Goal: Transaction & Acquisition: Purchase product/service

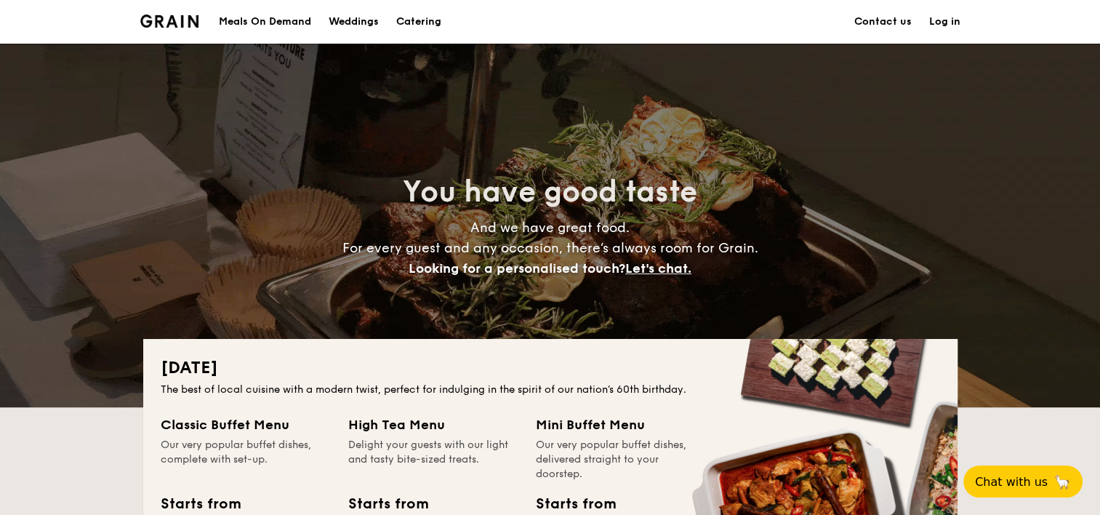
click at [951, 23] on link "Log in" at bounding box center [944, 22] width 31 height 44
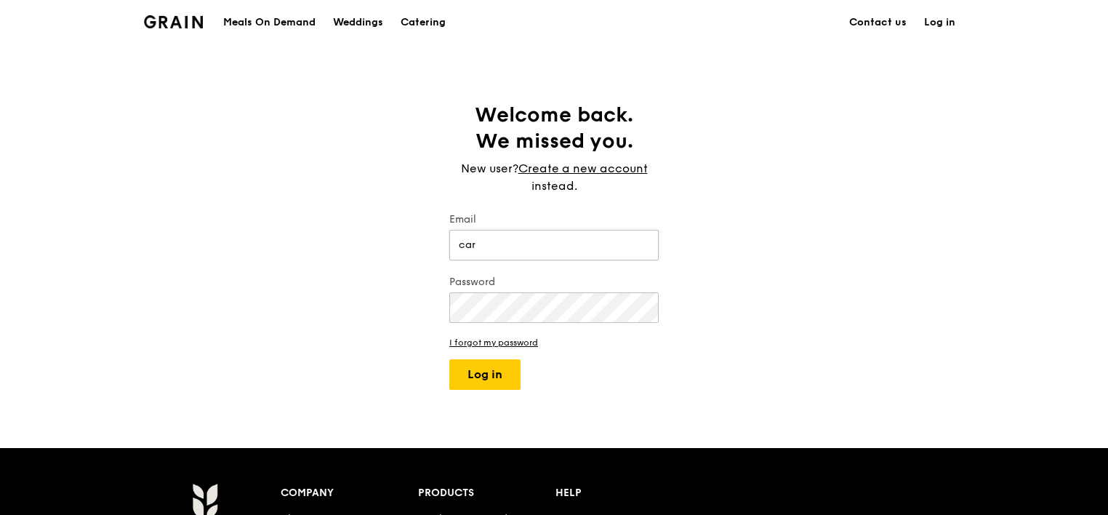
type input "[EMAIL_ADDRESS][DOMAIN_NAME]"
click at [490, 369] on button "Log in" at bounding box center [484, 374] width 71 height 31
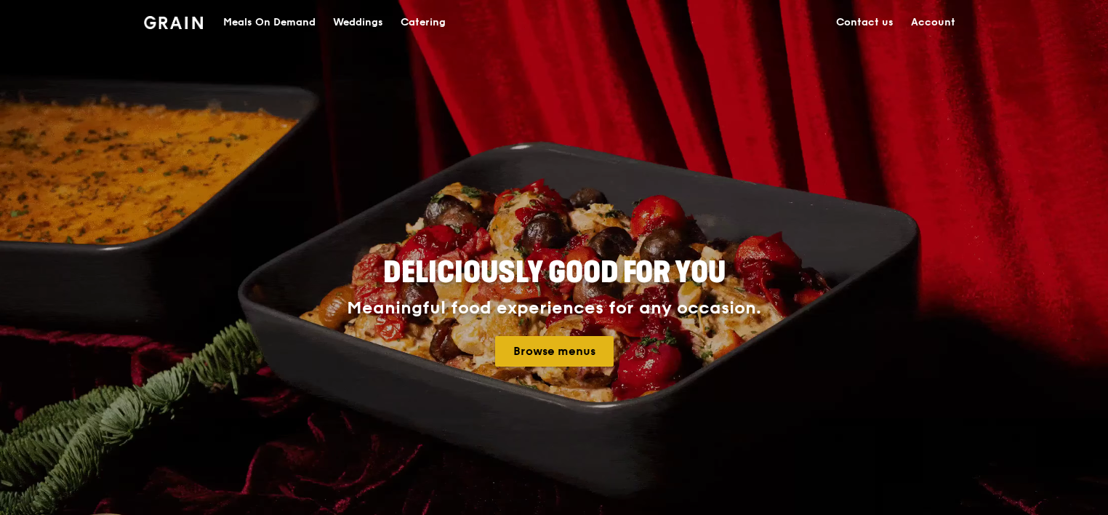
click at [560, 342] on link "Browse menus" at bounding box center [554, 351] width 118 height 31
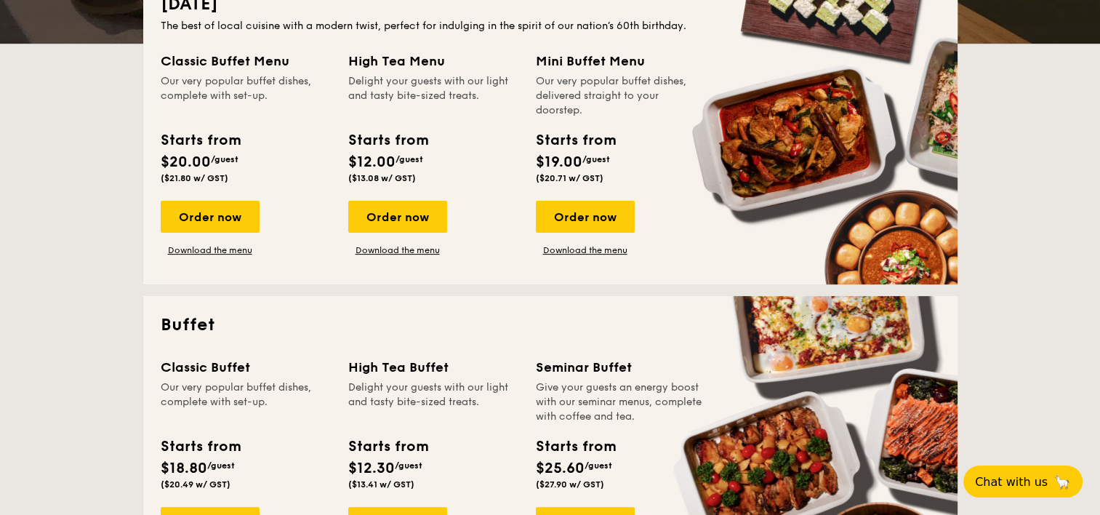
scroll to position [581, 0]
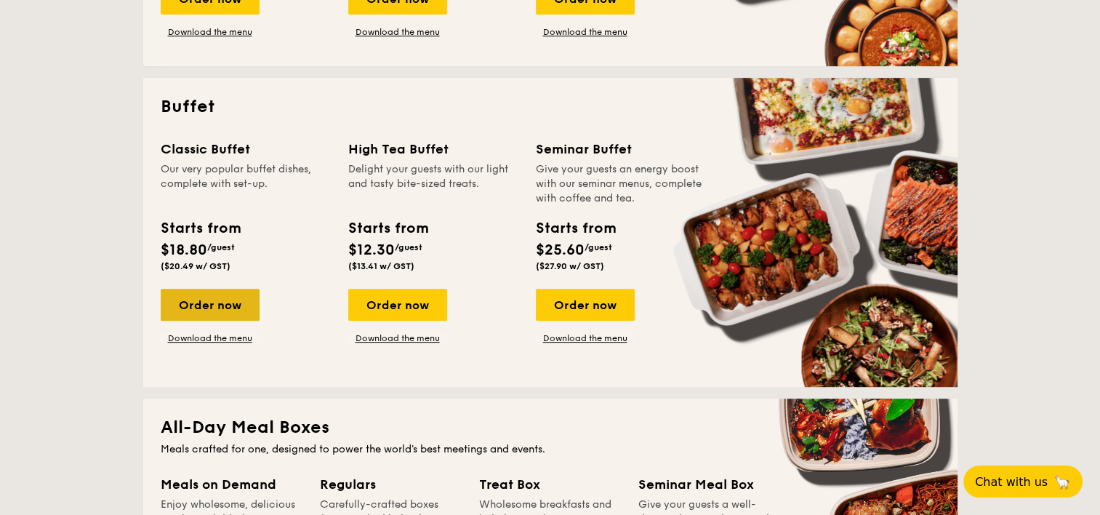
click at [212, 303] on div "Order now" at bounding box center [210, 305] width 99 height 32
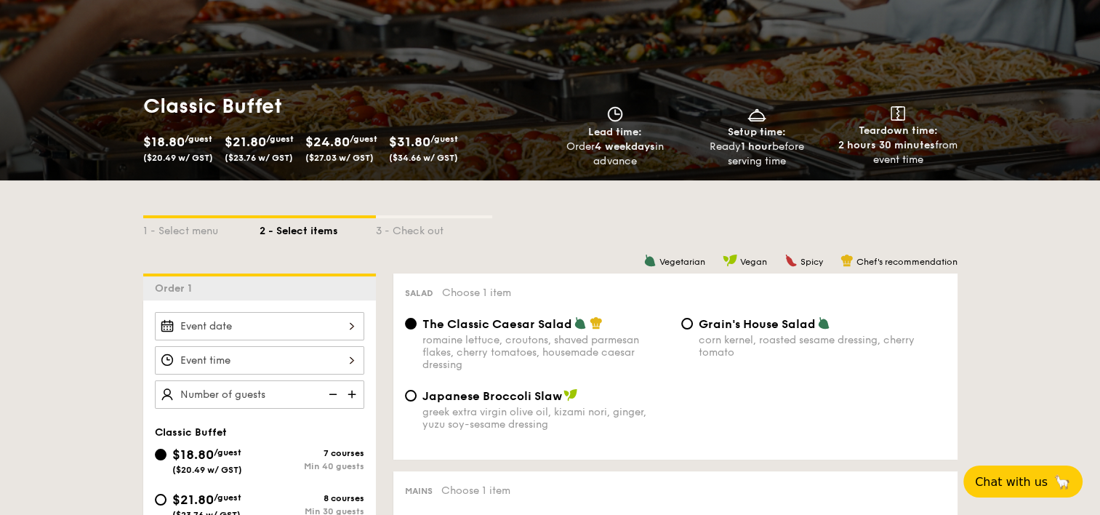
scroll to position [145, 0]
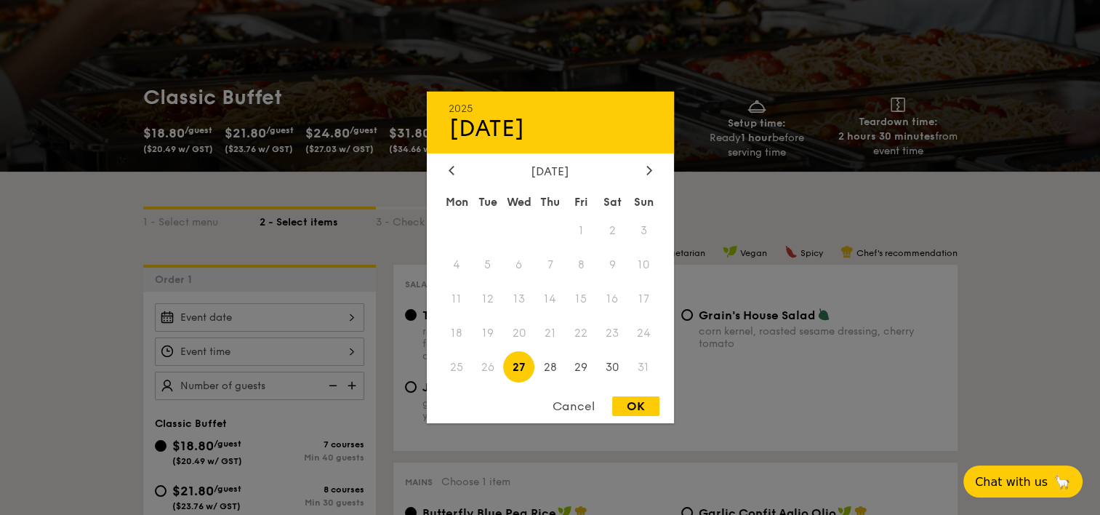
click at [352, 317] on div "2025 Aug [DATE] Tue Wed Thu Fri Sat Sun 1 2 3 4 5 6 7 8 9 10 11 12 13 14 15 16 …" at bounding box center [259, 317] width 209 height 28
click at [548, 368] on span "28" at bounding box center [549, 366] width 31 height 31
click at [641, 407] on div "OK" at bounding box center [635, 406] width 47 height 20
type input "[DATE]"
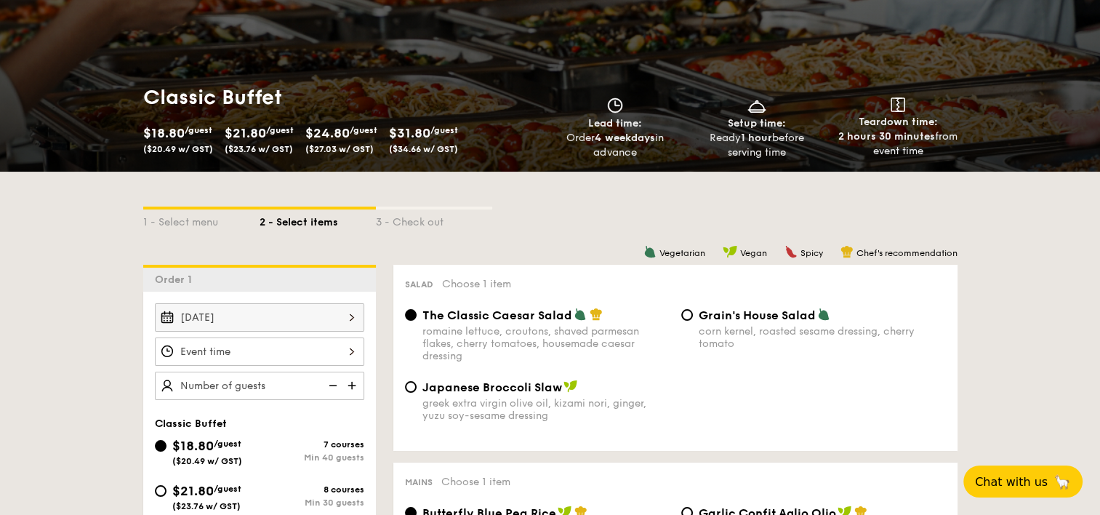
click at [355, 350] on div at bounding box center [259, 351] width 209 height 28
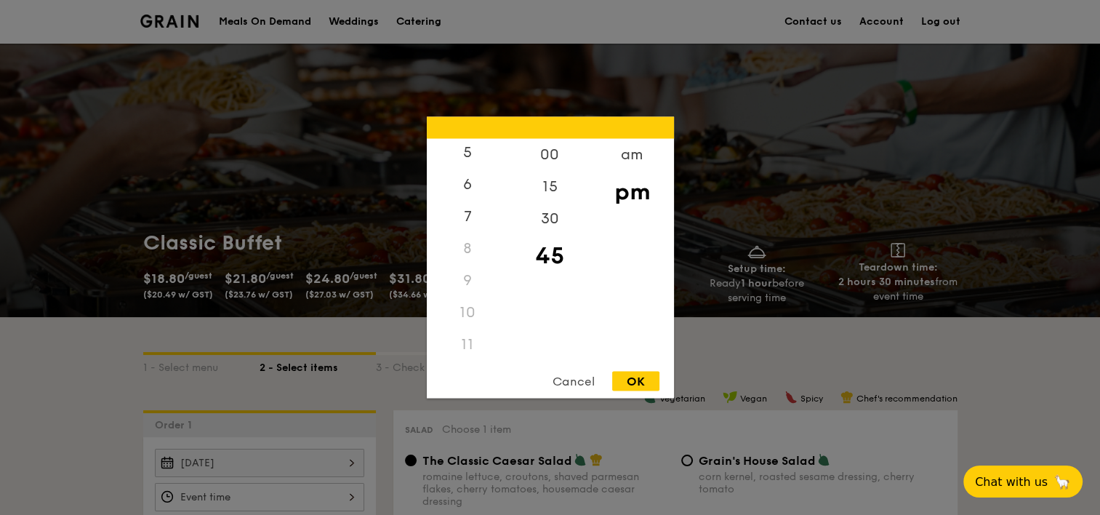
scroll to position [172, 0]
click at [466, 344] on div "11" at bounding box center [468, 344] width 82 height 32
click at [631, 154] on div "am" at bounding box center [632, 160] width 82 height 42
click at [477, 343] on div "11" at bounding box center [468, 349] width 82 height 42
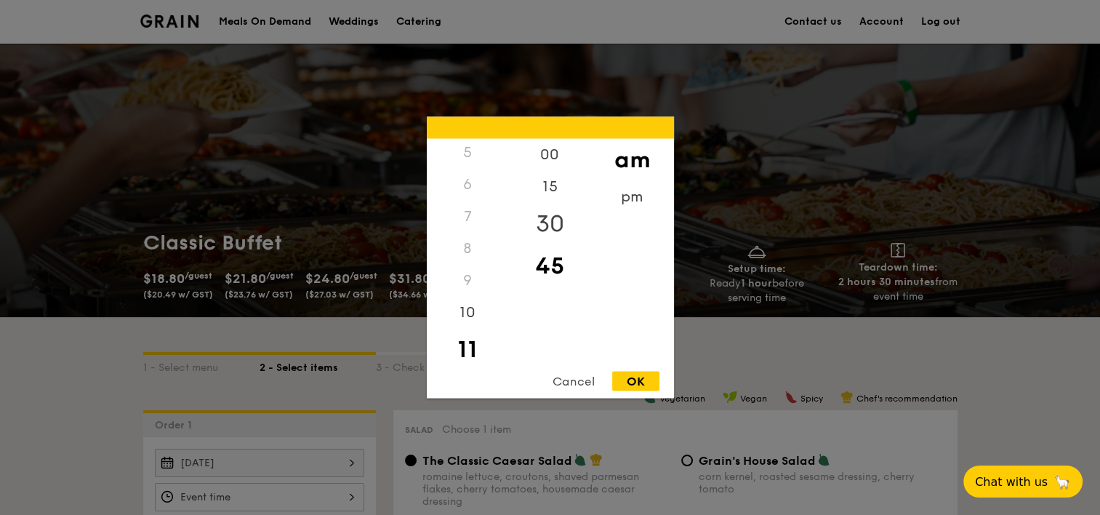
click at [557, 225] on div "30" at bounding box center [550, 224] width 82 height 42
click at [629, 385] on div "OK" at bounding box center [635, 381] width 47 height 20
type input "11:30AM"
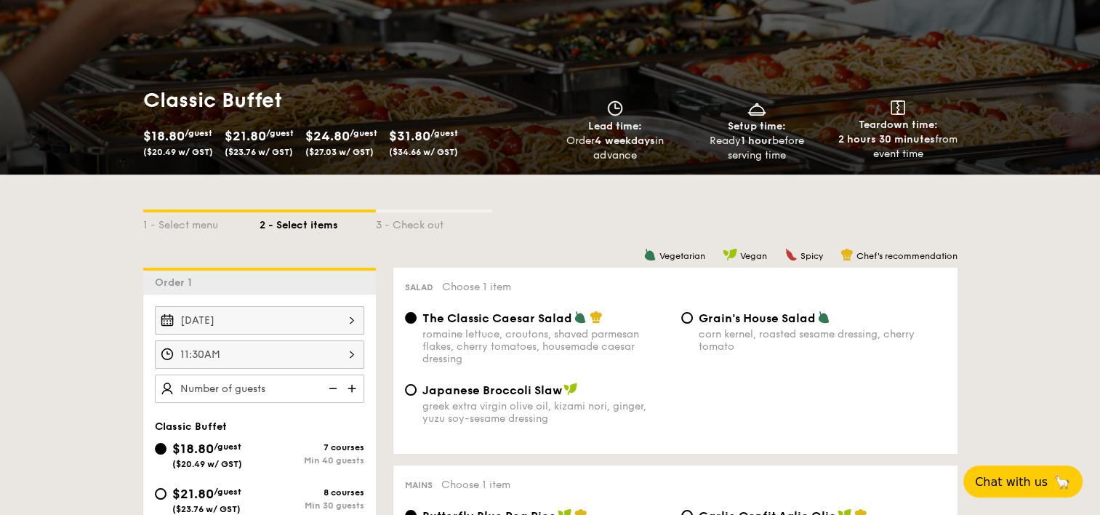
scroll to position [145, 0]
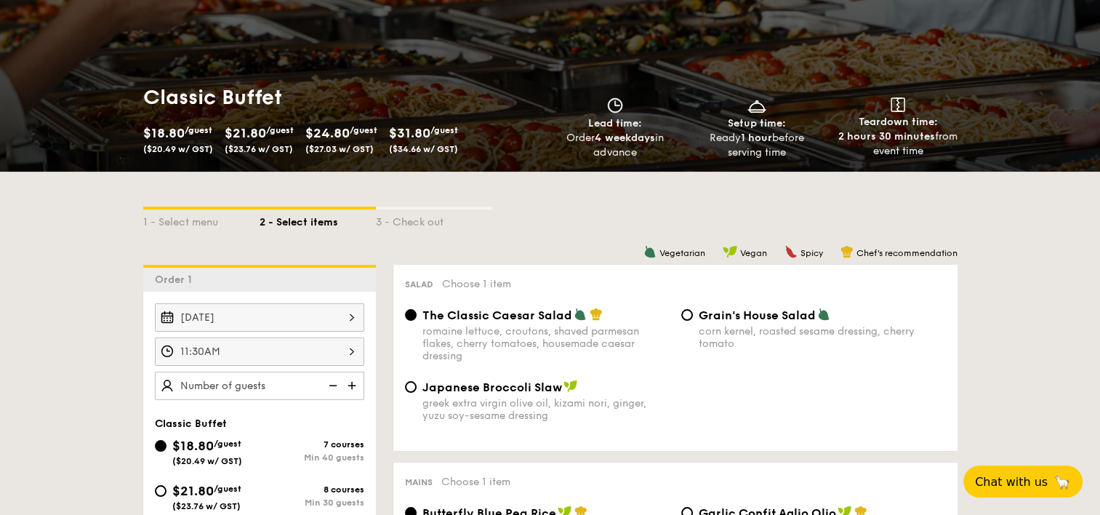
click at [347, 384] on img at bounding box center [353, 385] width 22 height 28
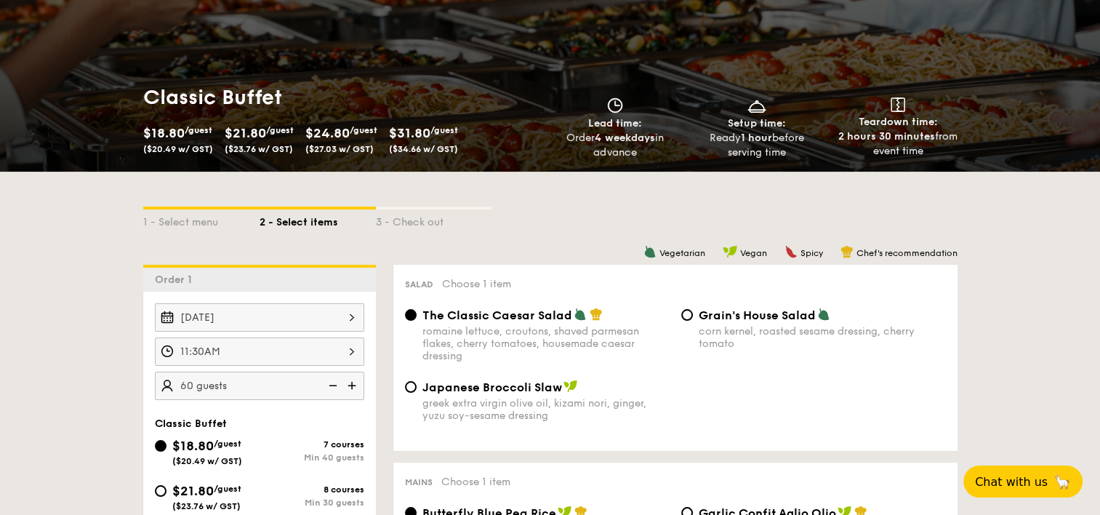
click at [347, 384] on img at bounding box center [353, 385] width 22 height 28
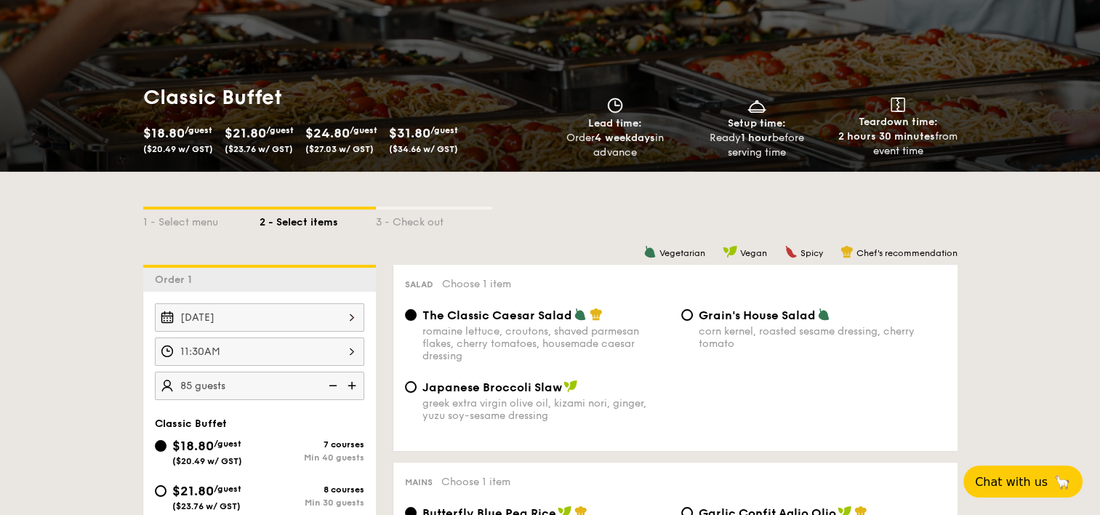
click at [347, 384] on img at bounding box center [353, 385] width 22 height 28
type input "100 guests"
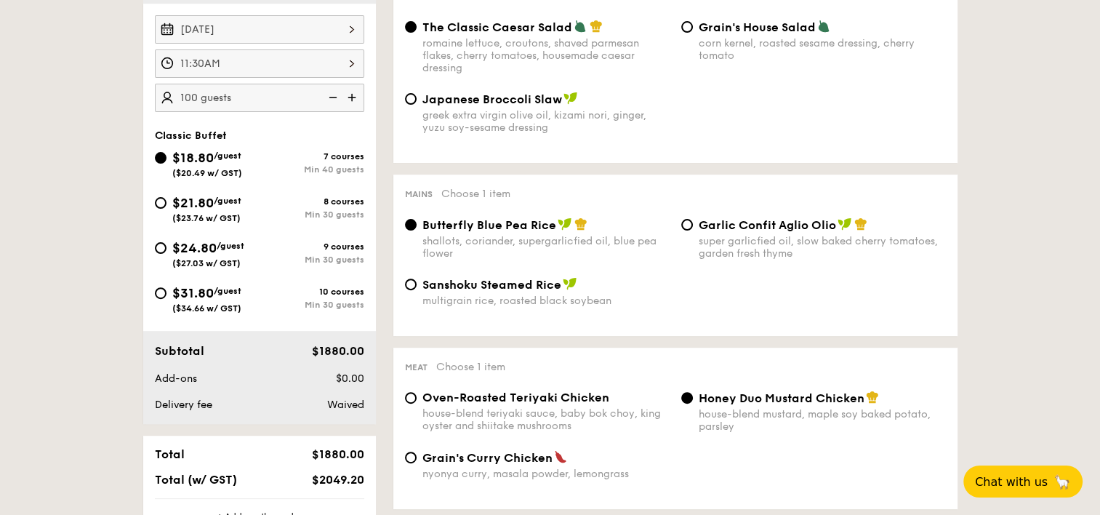
scroll to position [436, 0]
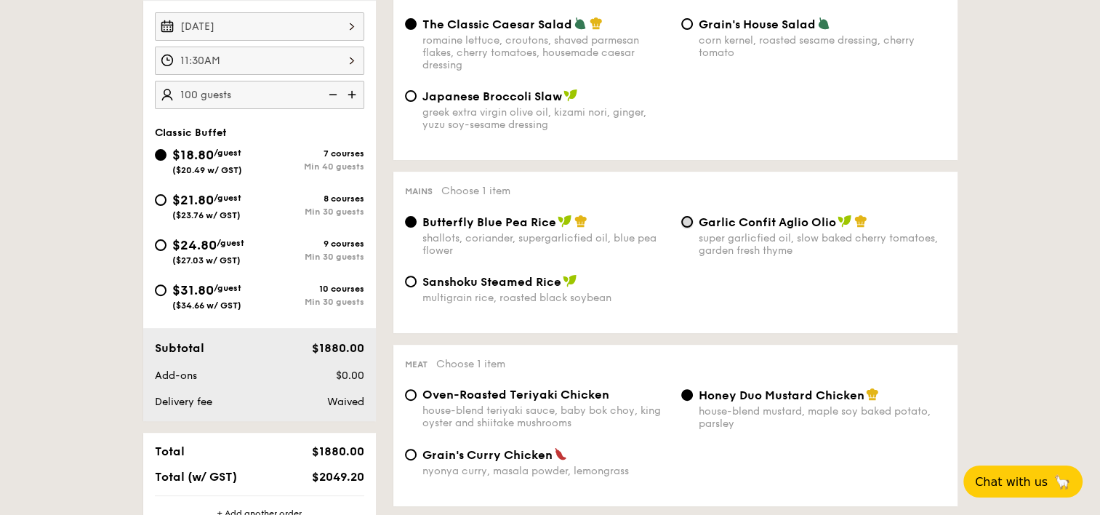
click at [690, 227] on input "Garlic Confit Aglio Olio super garlicfied oil, slow baked cherry tomatoes, gard…" at bounding box center [687, 222] width 12 height 12
radio input "true"
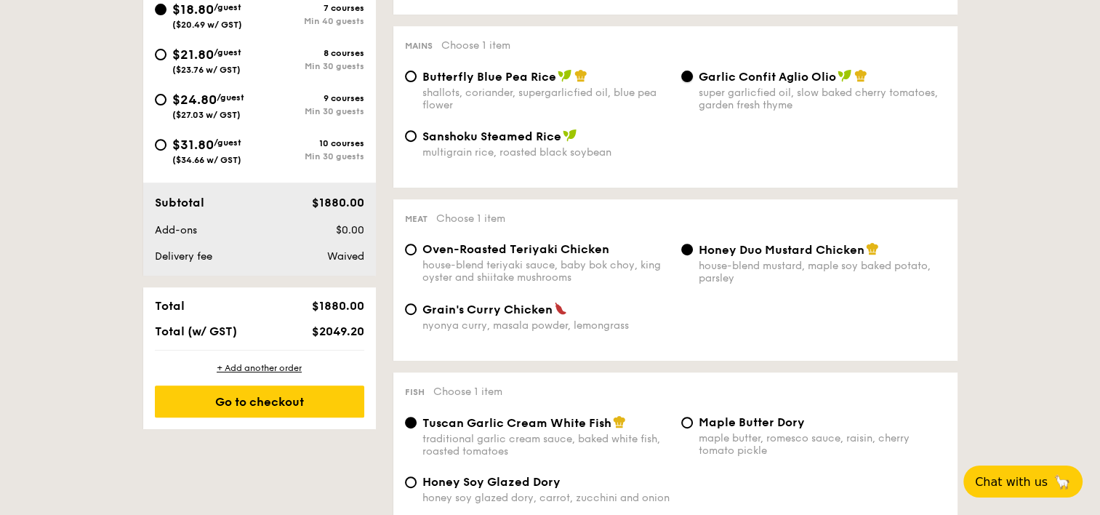
scroll to position [291, 0]
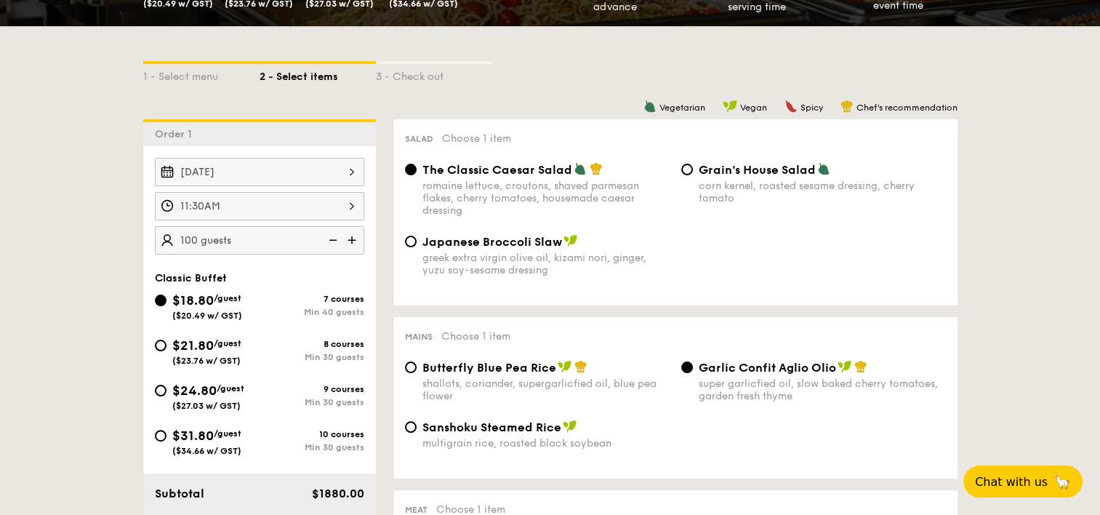
click at [334, 241] on img at bounding box center [331, 240] width 22 height 28
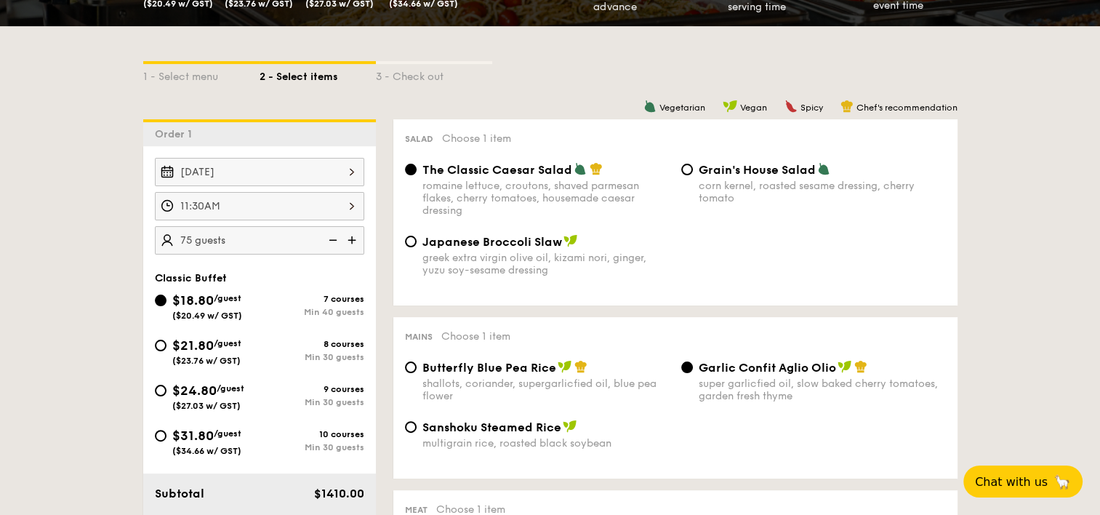
click at [334, 241] on img at bounding box center [331, 240] width 22 height 28
click at [332, 241] on img at bounding box center [331, 240] width 22 height 28
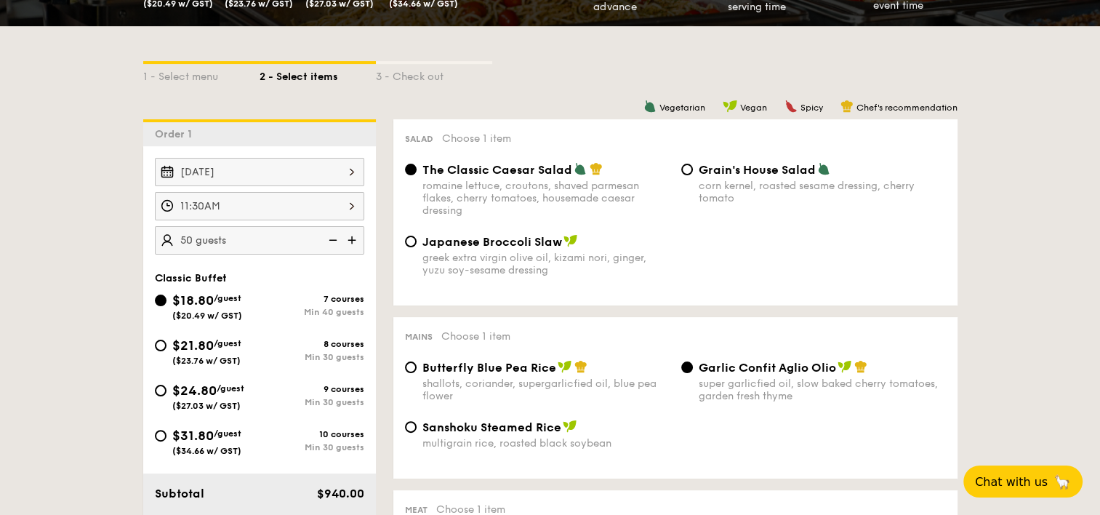
click at [332, 241] on img at bounding box center [331, 240] width 22 height 28
type input "40 guests"
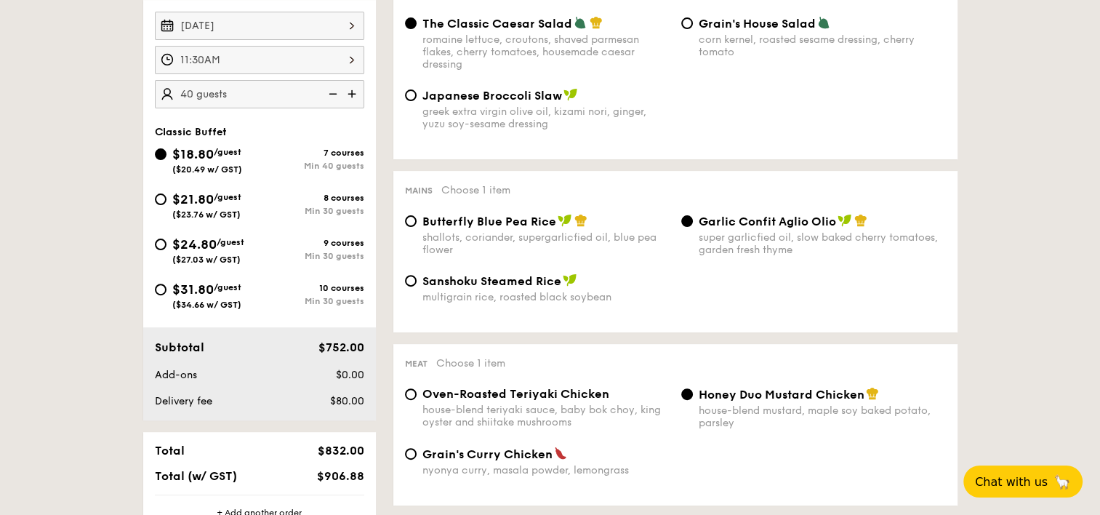
scroll to position [509, 0]
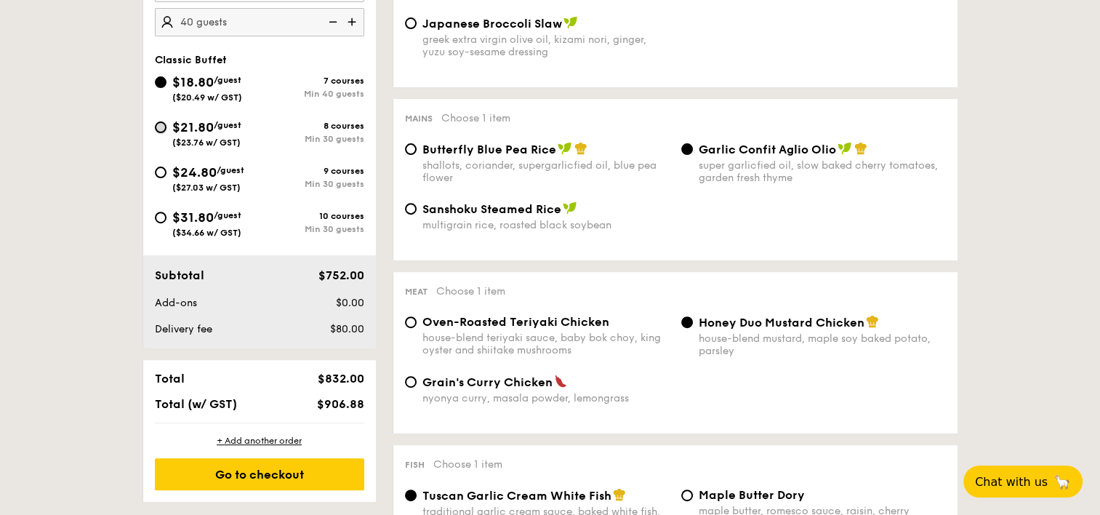
click at [162, 130] on input "$21.80 /guest ($23.76 w/ GST) 8 courses Min 30 guests" at bounding box center [161, 127] width 12 height 12
radio input "true"
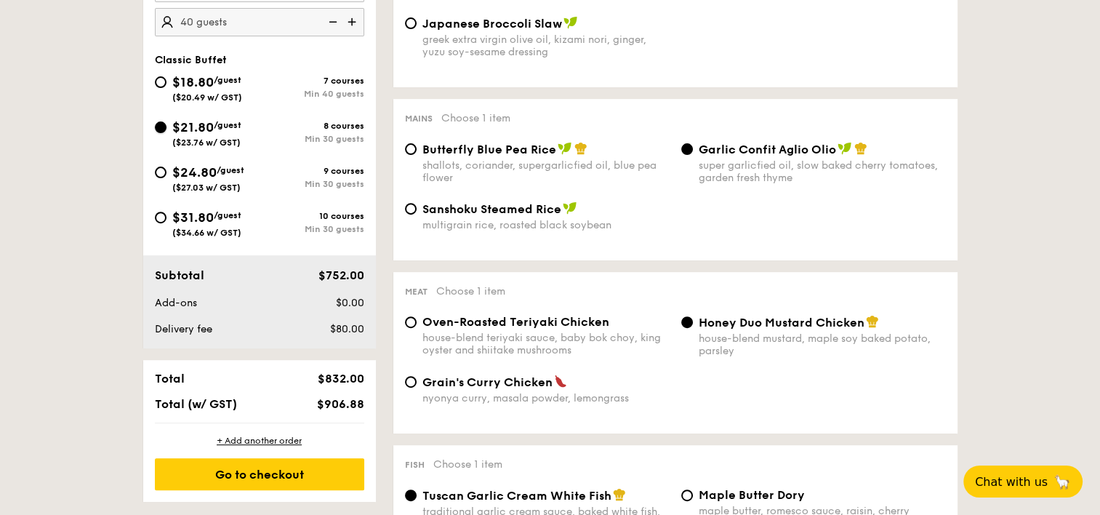
radio input "true"
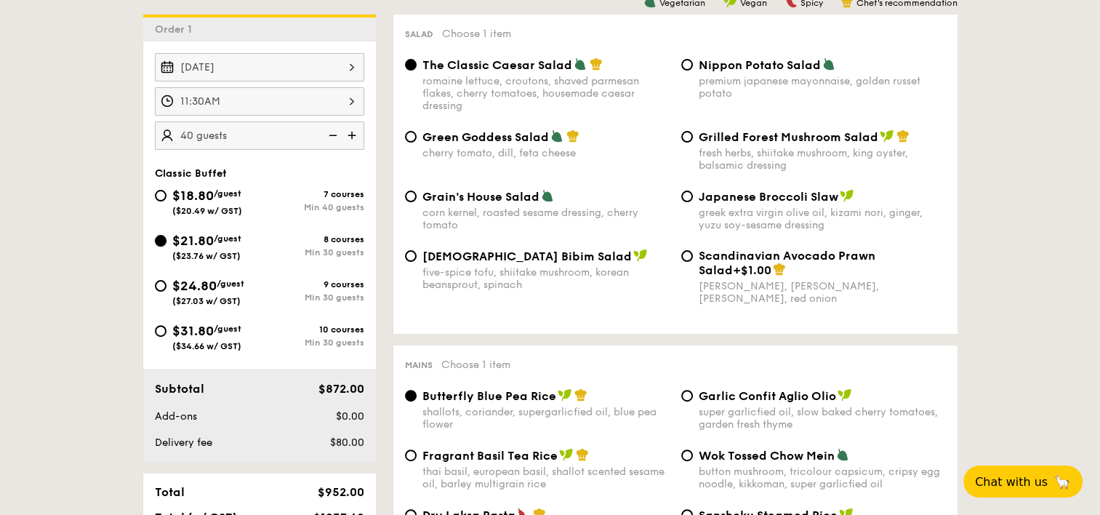
scroll to position [291, 0]
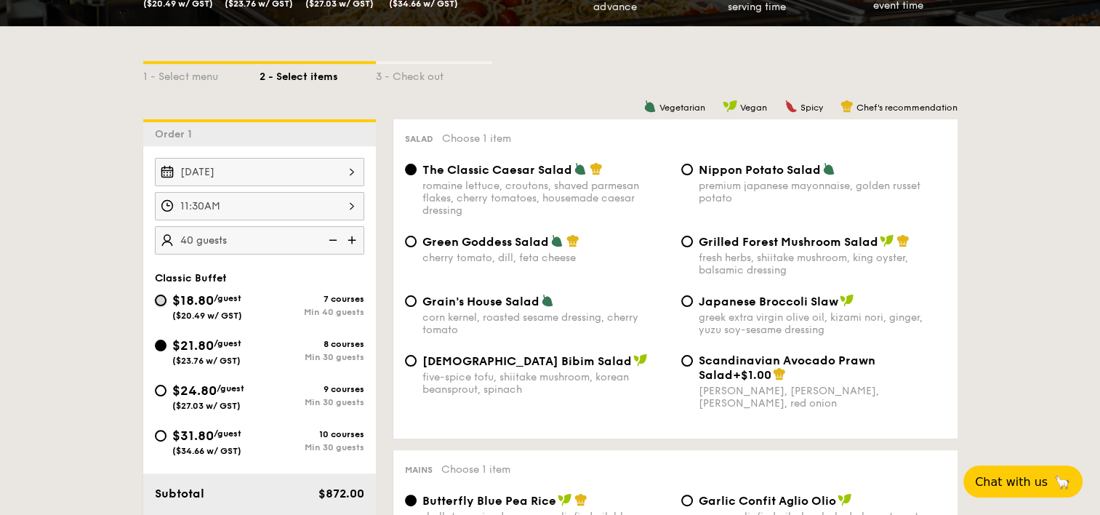
click at [161, 297] on input "$18.80 /guest ($20.49 w/ GST) 7 courses Min 40 guests" at bounding box center [161, 300] width 12 height 12
radio input "true"
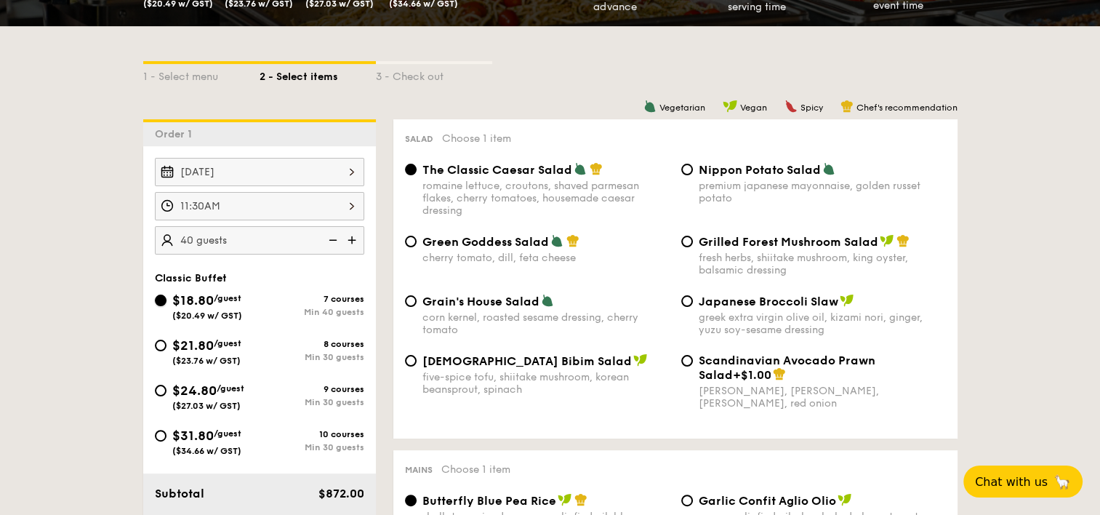
radio input "true"
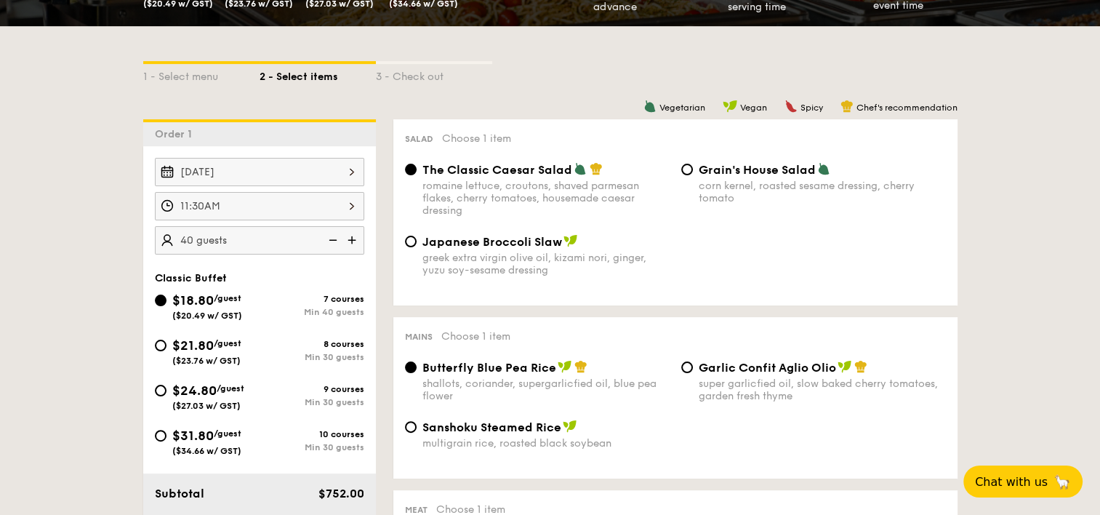
click at [353, 238] on img at bounding box center [353, 240] width 22 height 28
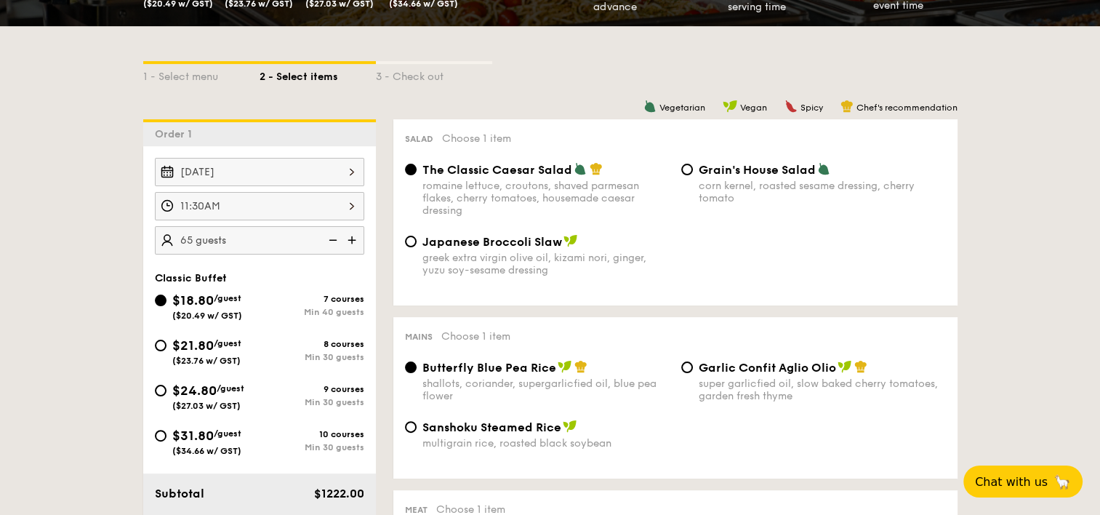
click at [353, 238] on img at bounding box center [353, 240] width 22 height 28
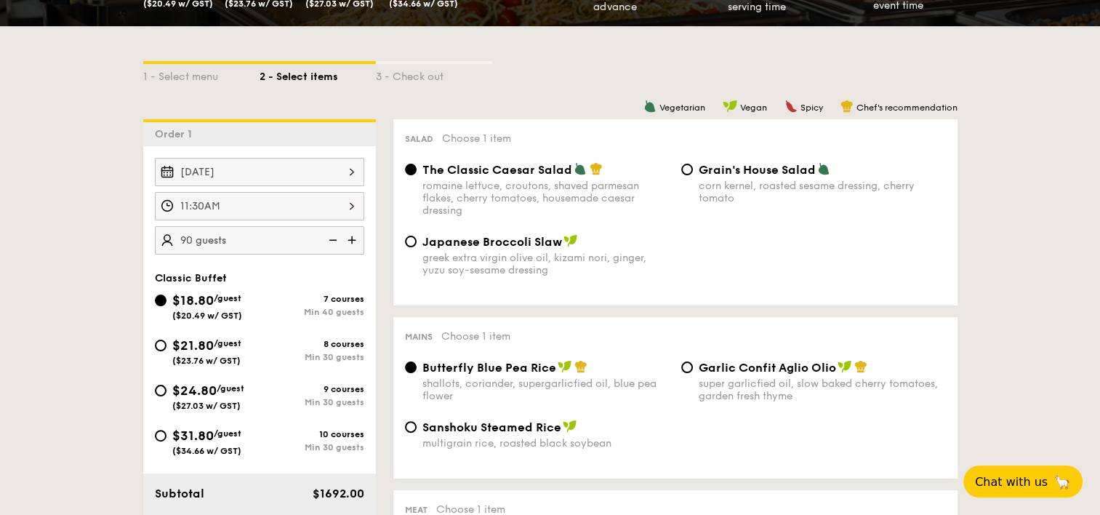
click at [353, 238] on img at bounding box center [353, 240] width 22 height 28
type input "100 guests"
click at [414, 246] on input "Japanese Broccoli Slaw greek extra virgin olive oil, kizami [PERSON_NAME], yuzu…" at bounding box center [411, 241] width 12 height 12
radio input "true"
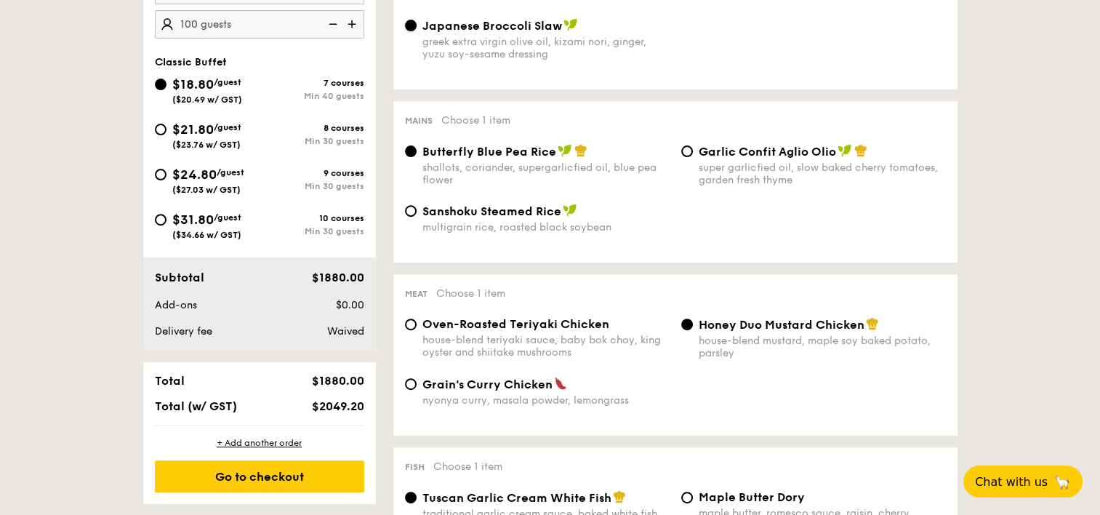
scroll to position [509, 0]
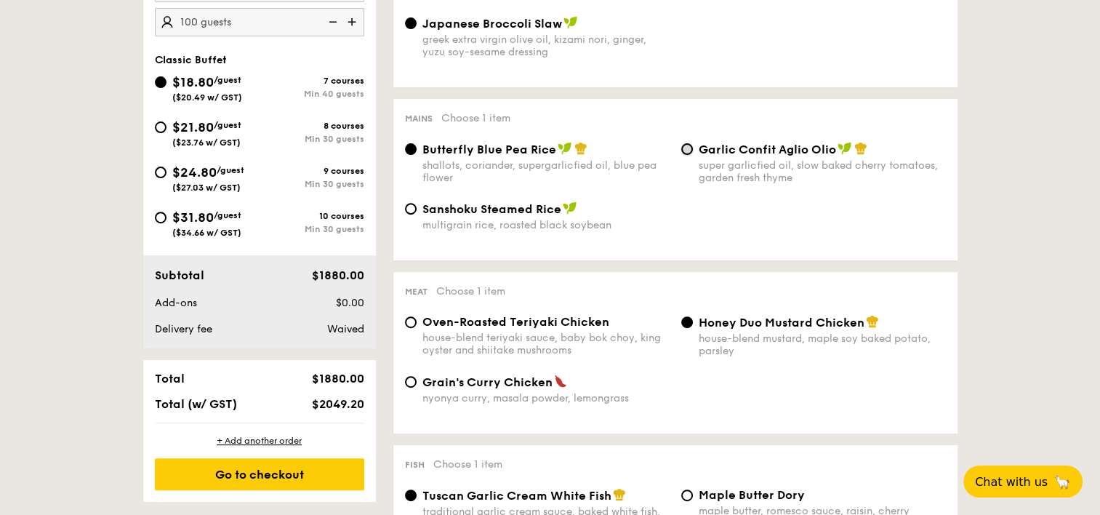
click at [682, 150] on input "Garlic Confit Aglio Olio super garlicfied oil, slow baked cherry tomatoes, gard…" at bounding box center [687, 149] width 12 height 12
radio input "true"
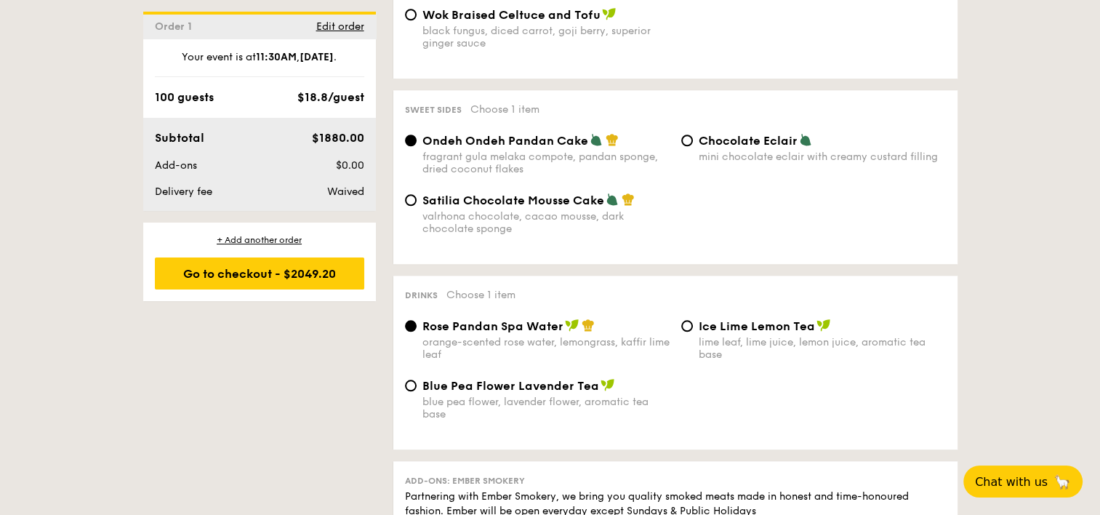
scroll to position [1308, 0]
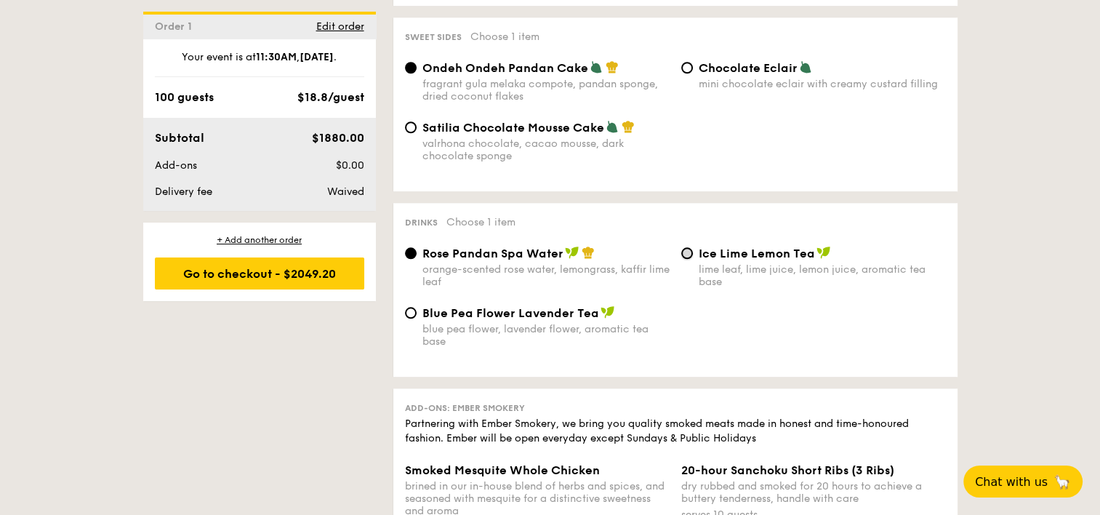
click at [689, 259] on input "Ice Lime Lemon Tea lime leaf, lime juice, lemon juice, aromatic tea base" at bounding box center [687, 253] width 12 height 12
radio input "true"
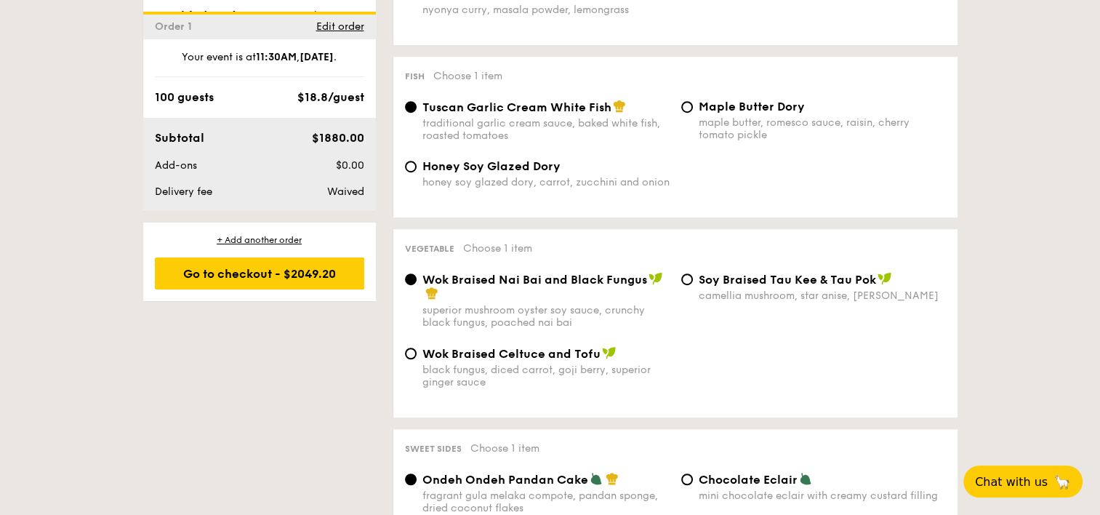
scroll to position [1090, 0]
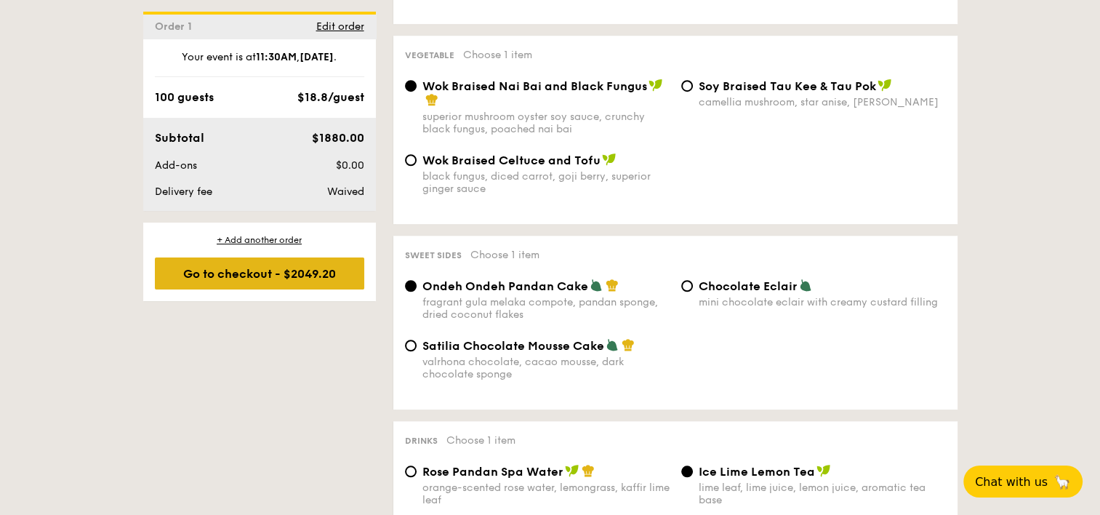
click at [279, 269] on div "Go to checkout - $2049.20" at bounding box center [259, 273] width 209 height 32
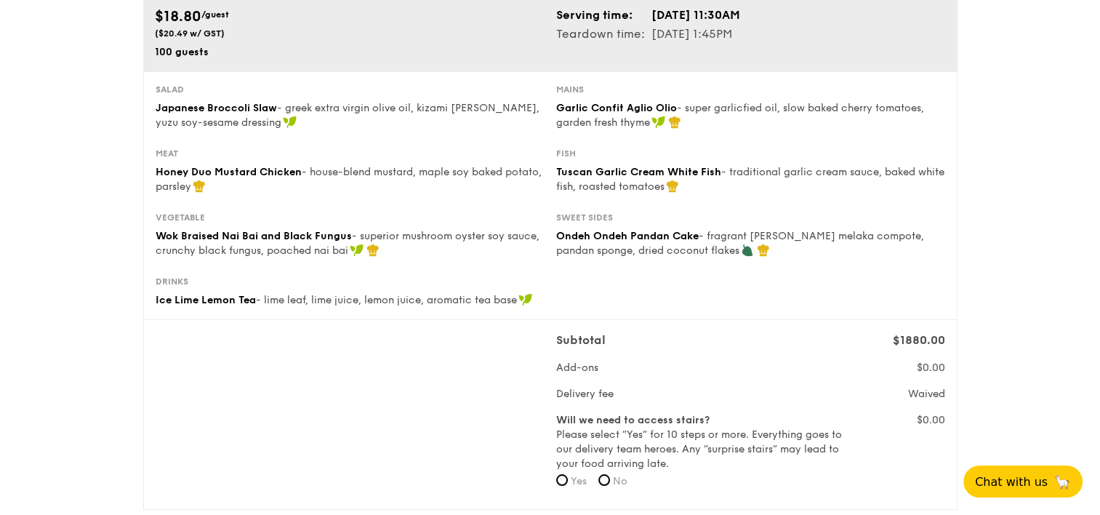
scroll to position [436, 0]
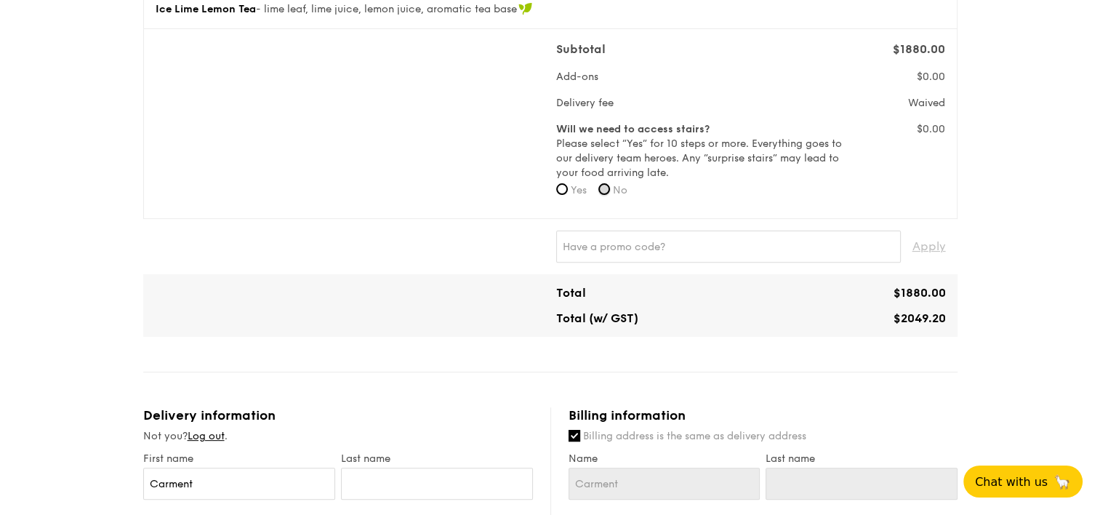
click at [608, 186] on input "No" at bounding box center [604, 189] width 12 height 12
radio input "true"
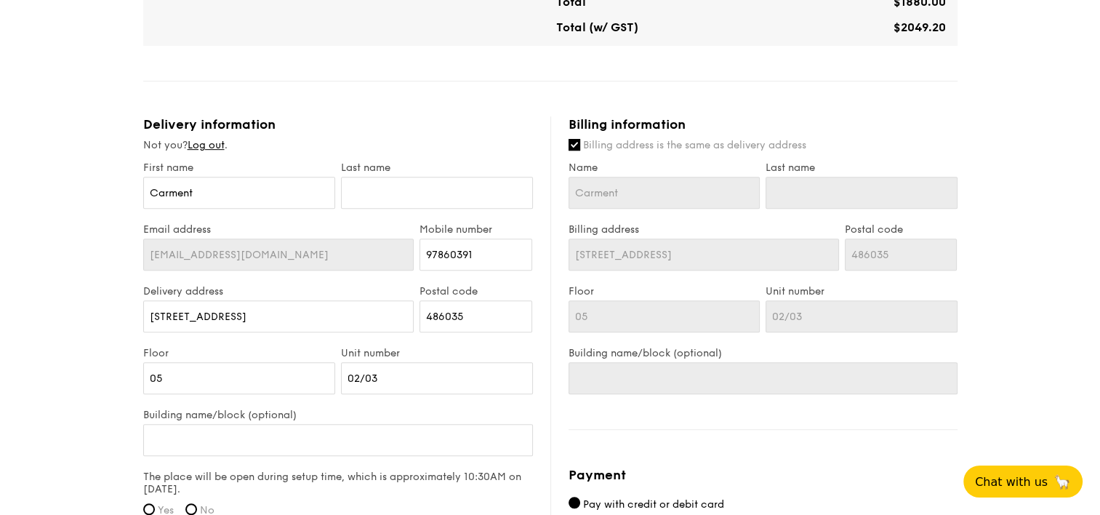
scroll to position [872, 0]
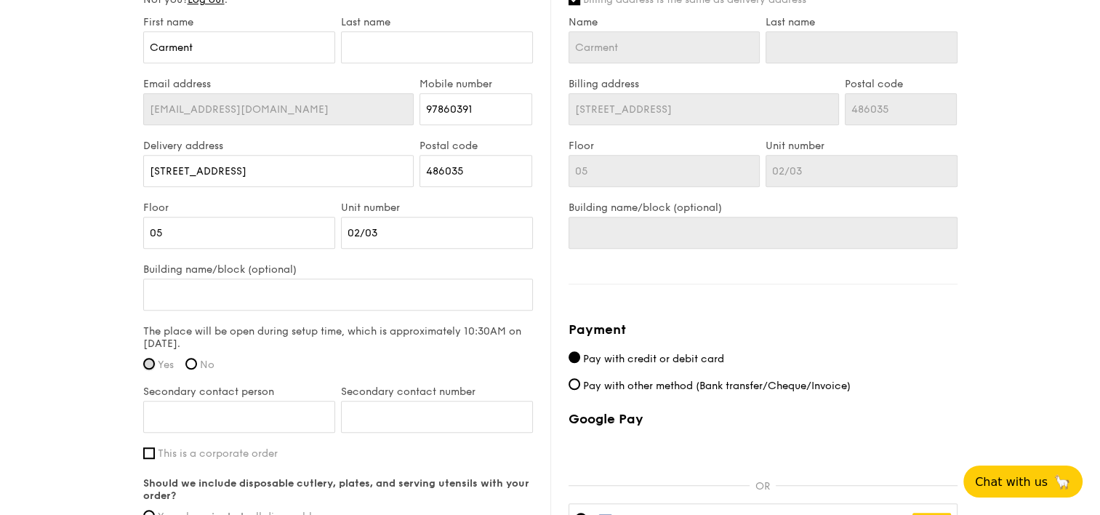
click at [145, 361] on input "Yes" at bounding box center [149, 364] width 12 height 12
radio input "true"
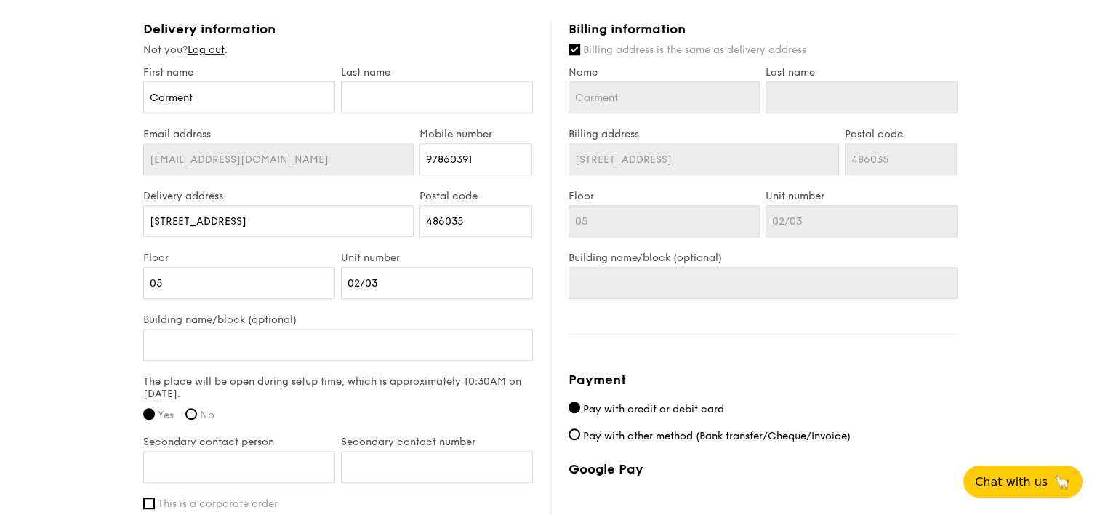
scroll to position [799, 0]
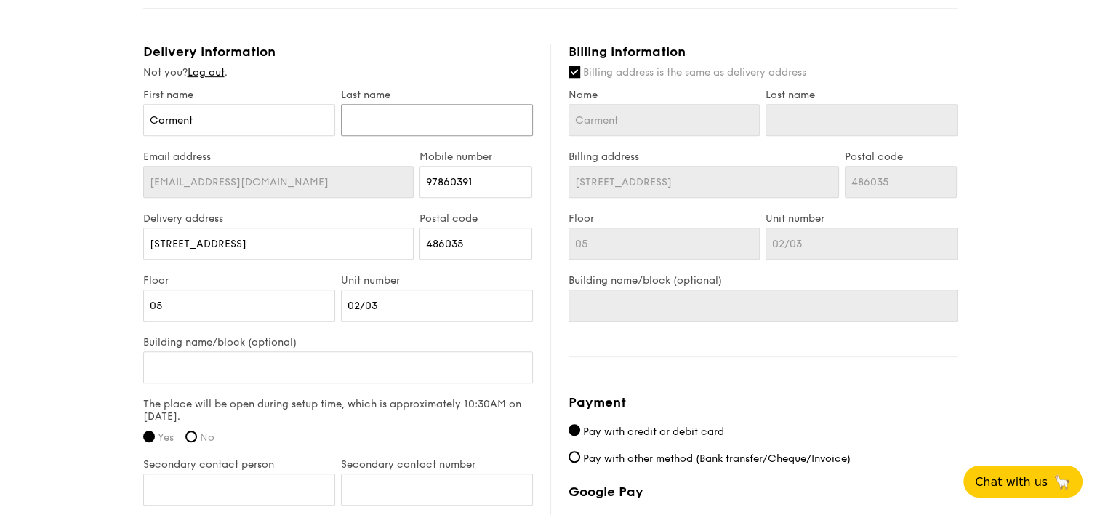
click at [390, 105] on input "text" at bounding box center [437, 120] width 192 height 32
type input "C"
type input "Ch"
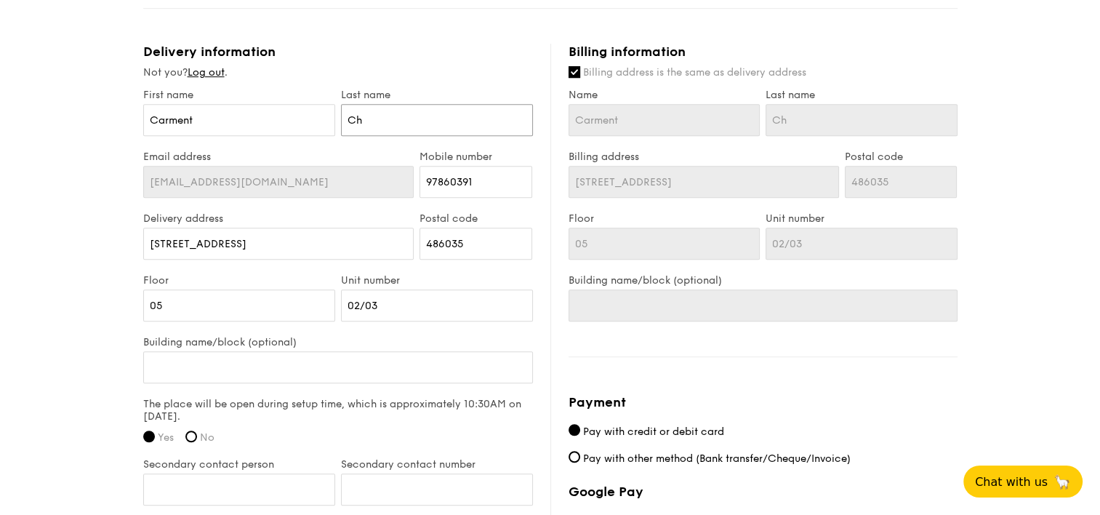
type input "Cho"
type input "Chow"
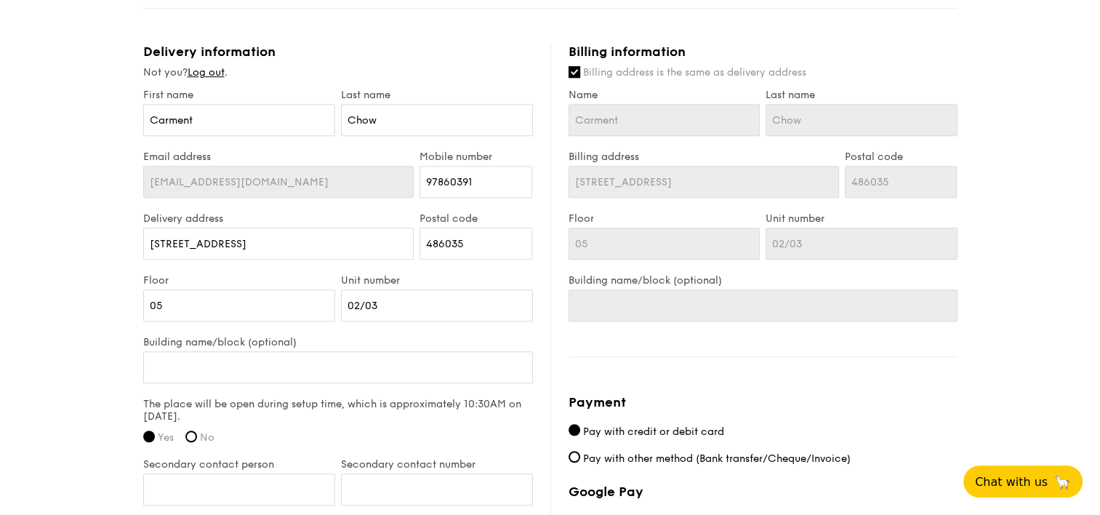
click at [480, 68] on div "Not you? Log out ." at bounding box center [338, 72] width 390 height 15
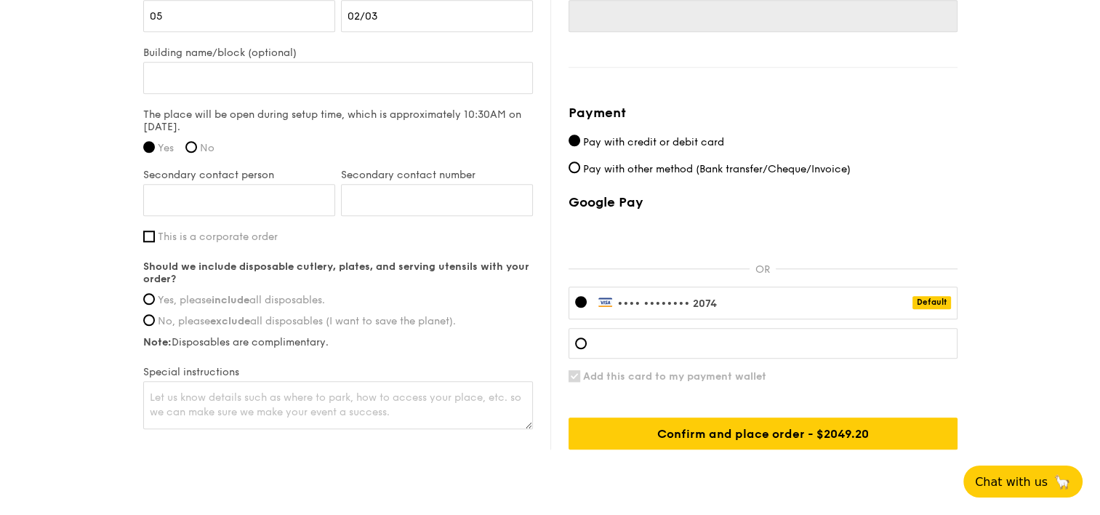
scroll to position [1090, 0]
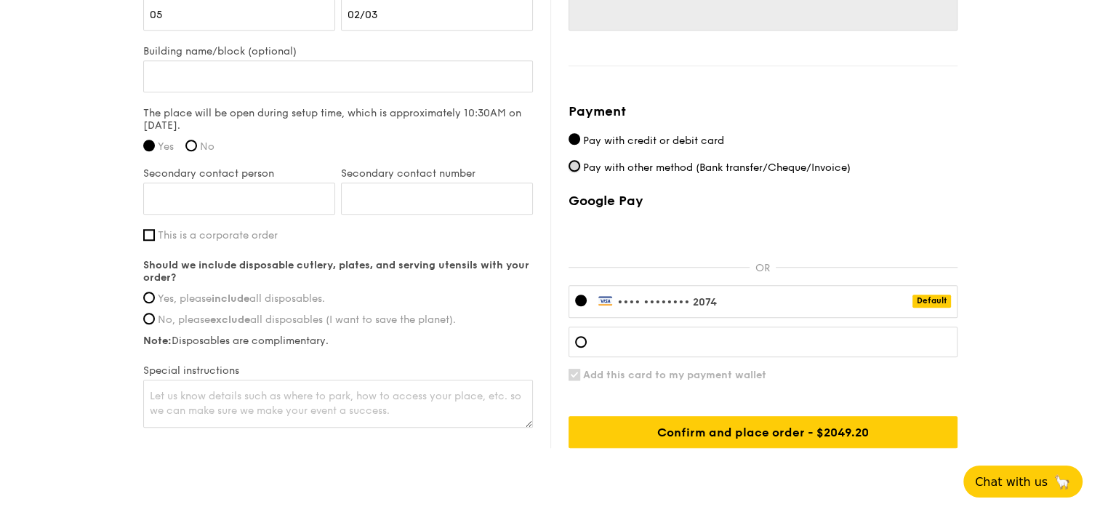
click at [576, 165] on input "Pay with other method (Bank transfer/Cheque/Invoice)" at bounding box center [574, 166] width 12 height 12
radio input "true"
click at [148, 230] on input "This is a corporate order" at bounding box center [149, 235] width 12 height 12
checkbox input "true"
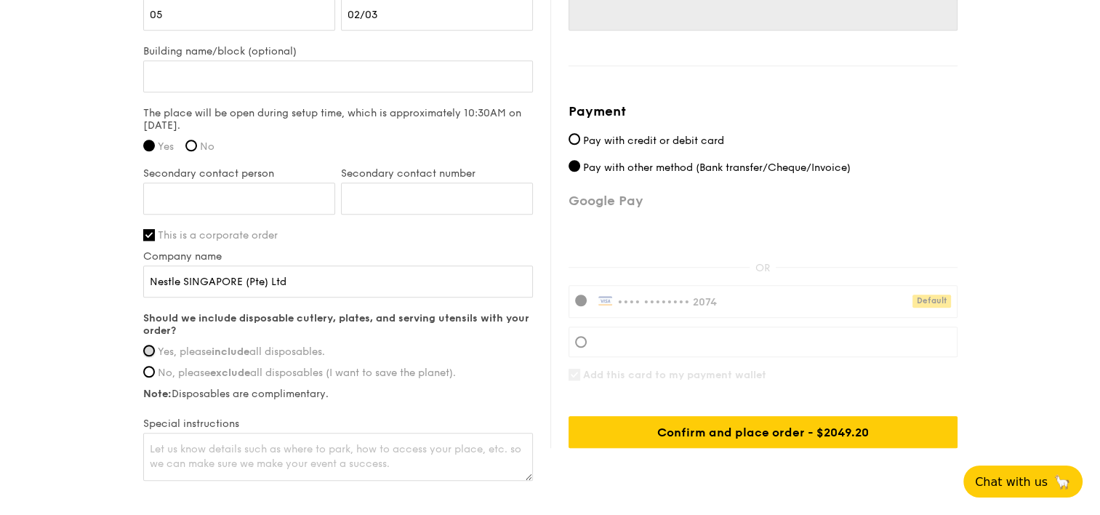
click at [146, 346] on input "Yes, please include all disposables." at bounding box center [149, 350] width 12 height 12
radio input "true"
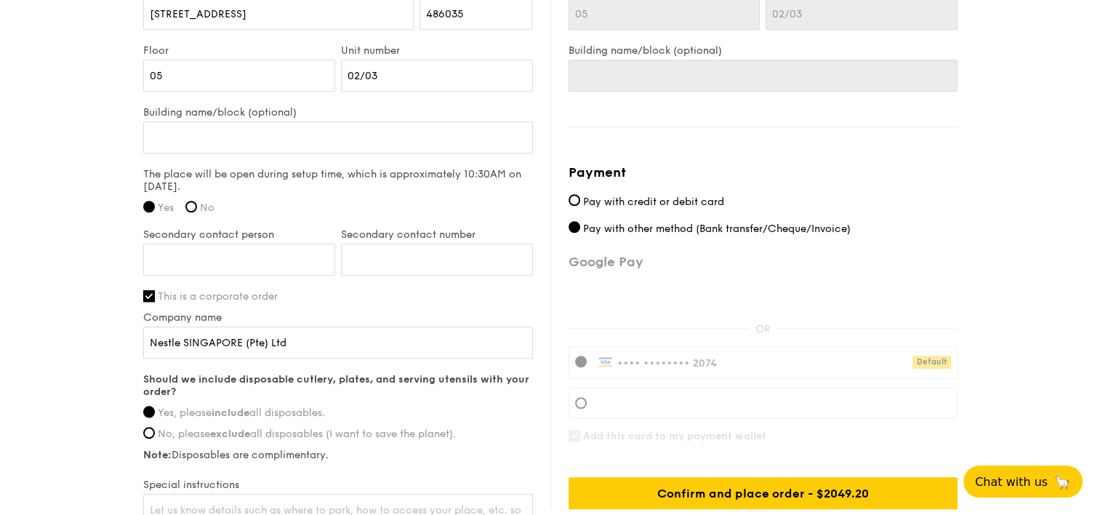
scroll to position [945, 0]
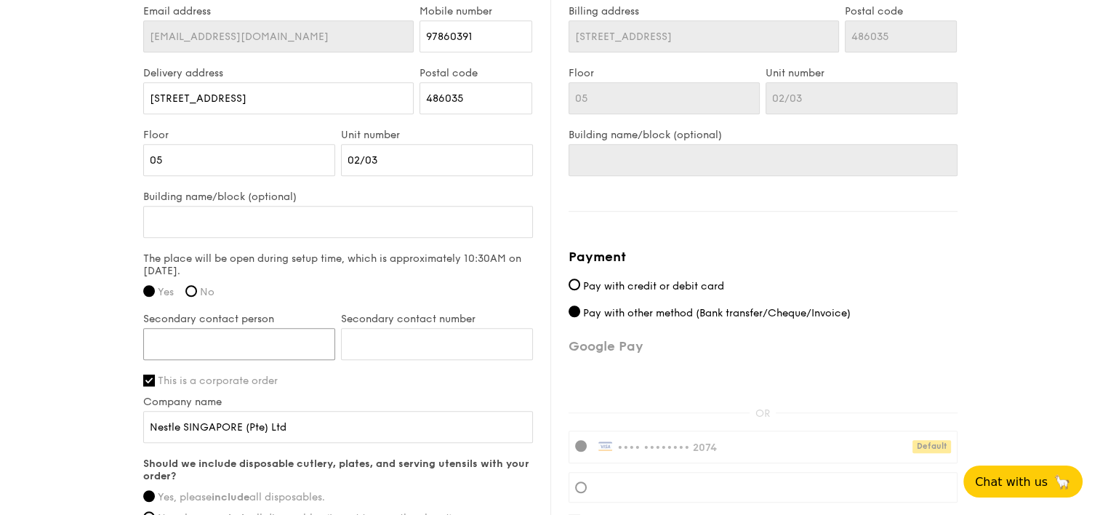
click at [287, 347] on input "Secondary contact person" at bounding box center [239, 344] width 192 height 32
type input "[PERSON_NAME]"
click at [386, 346] on input "Secondary contact number" at bounding box center [437, 344] width 192 height 32
click at [457, 294] on div "The place will be open during setup time, which is approximately 10:30AM on [DA…" at bounding box center [338, 279] width 390 height 55
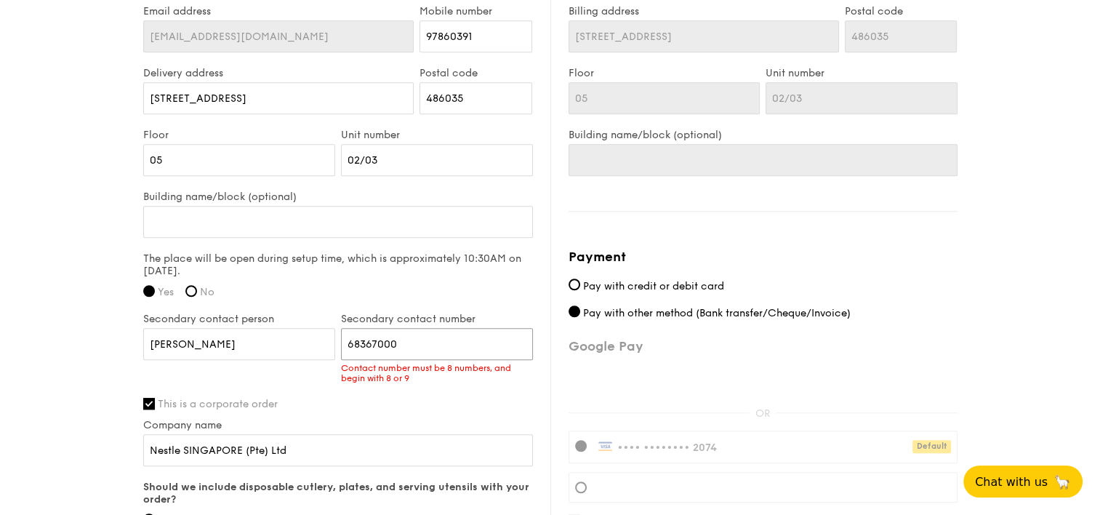
click at [405, 349] on input "68367000" at bounding box center [437, 344] width 192 height 32
drag, startPoint x: 413, startPoint y: 342, endPoint x: 335, endPoint y: 339, distance: 77.8
click at [335, 339] on div "Secondary contact person [PERSON_NAME] Secondary contact number 68367000 Contac…" at bounding box center [337, 355] width 395 height 85
type input "68367000"
click at [418, 291] on div "The place will be open during setup time, which is approximately 10:30AM on [DA…" at bounding box center [338, 279] width 390 height 55
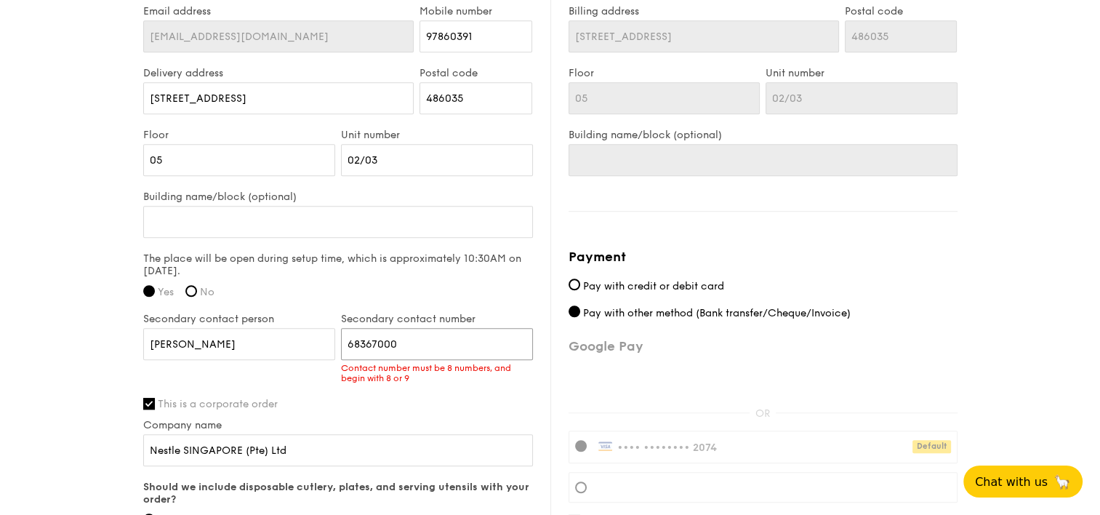
drag, startPoint x: 419, startPoint y: 340, endPoint x: 340, endPoint y: 333, distance: 78.8
click at [341, 333] on input "68367000" at bounding box center [437, 344] width 192 height 32
drag, startPoint x: 217, startPoint y: 337, endPoint x: 147, endPoint y: 348, distance: 70.6
click at [147, 348] on input "[PERSON_NAME]" at bounding box center [239, 344] width 192 height 32
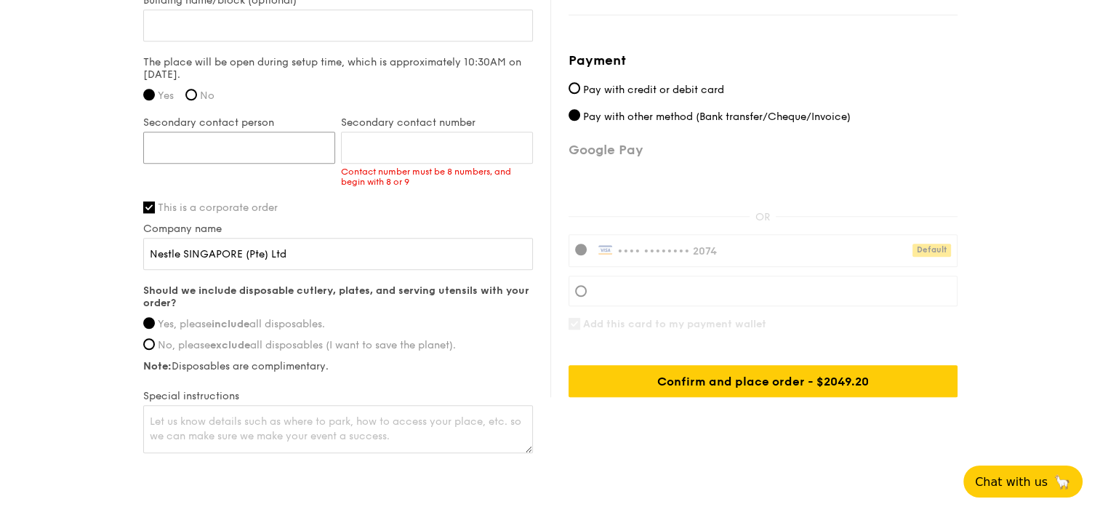
scroll to position [1163, 0]
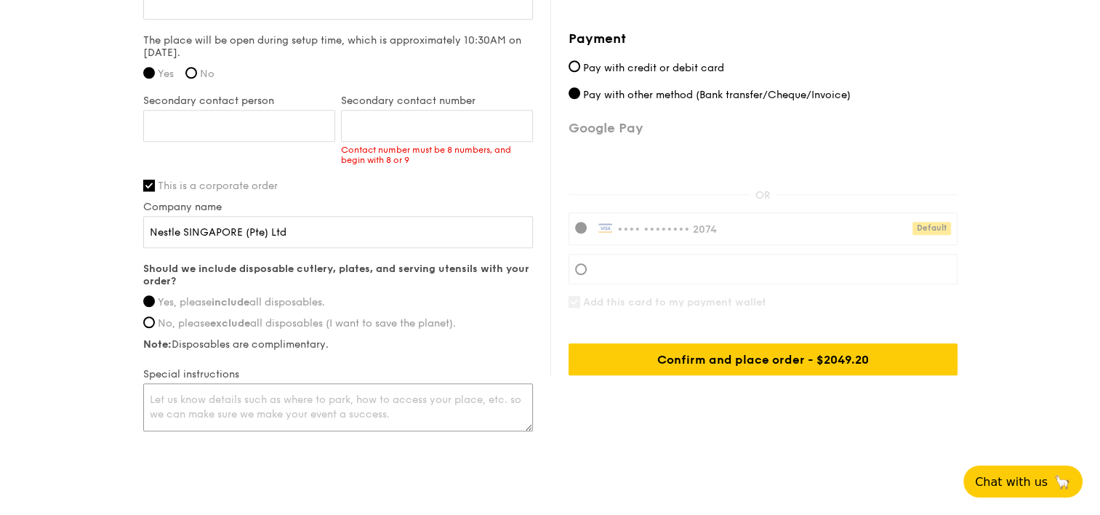
click at [374, 398] on textarea at bounding box center [338, 407] width 390 height 48
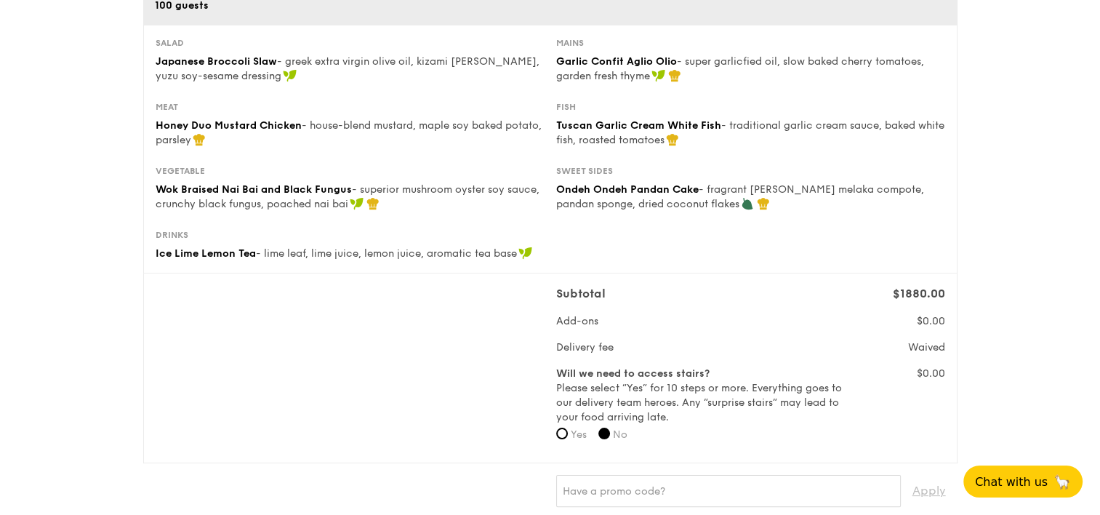
scroll to position [0, 0]
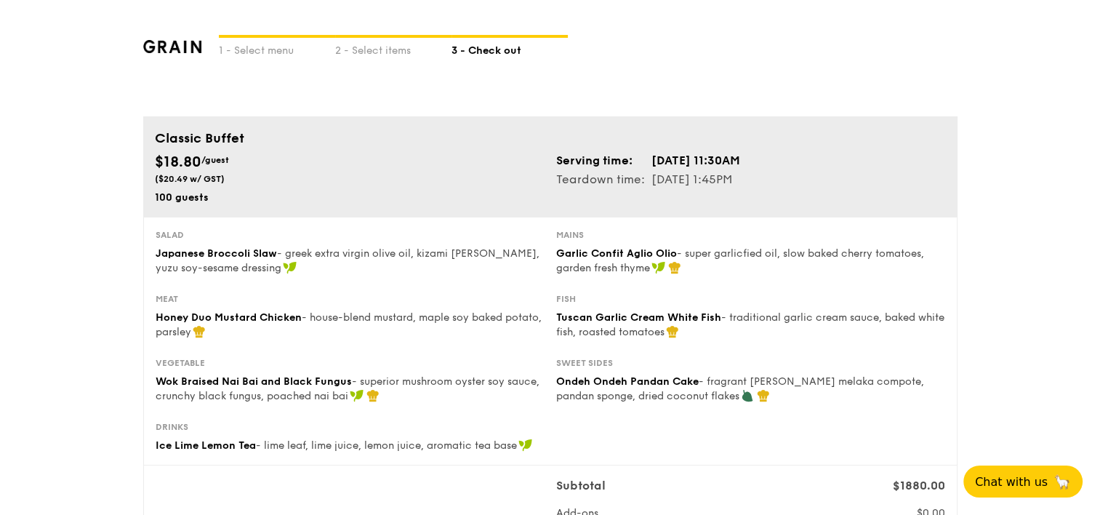
type textarea "Please provide Quote for PO creation purpose. Thank you."
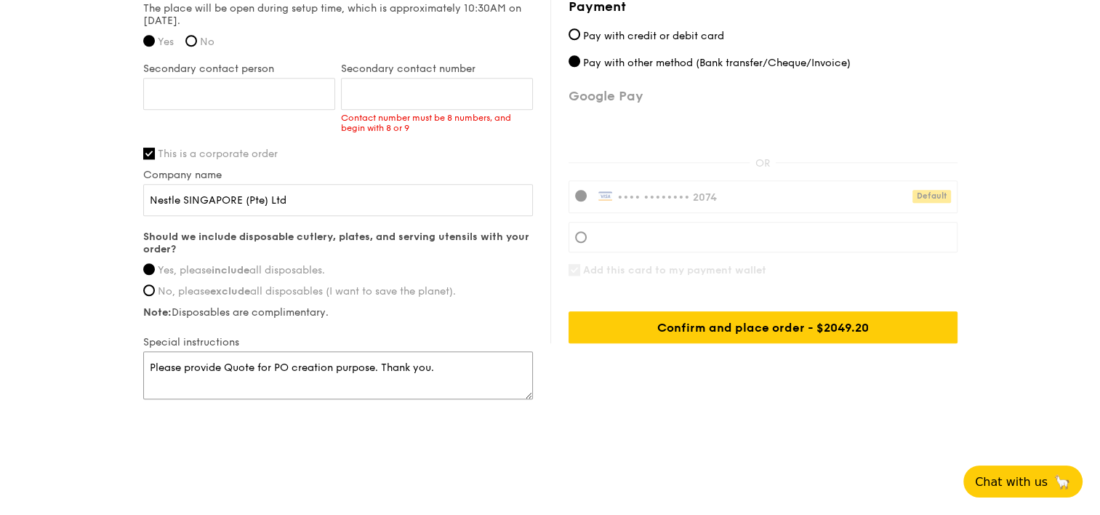
scroll to position [1196, 0]
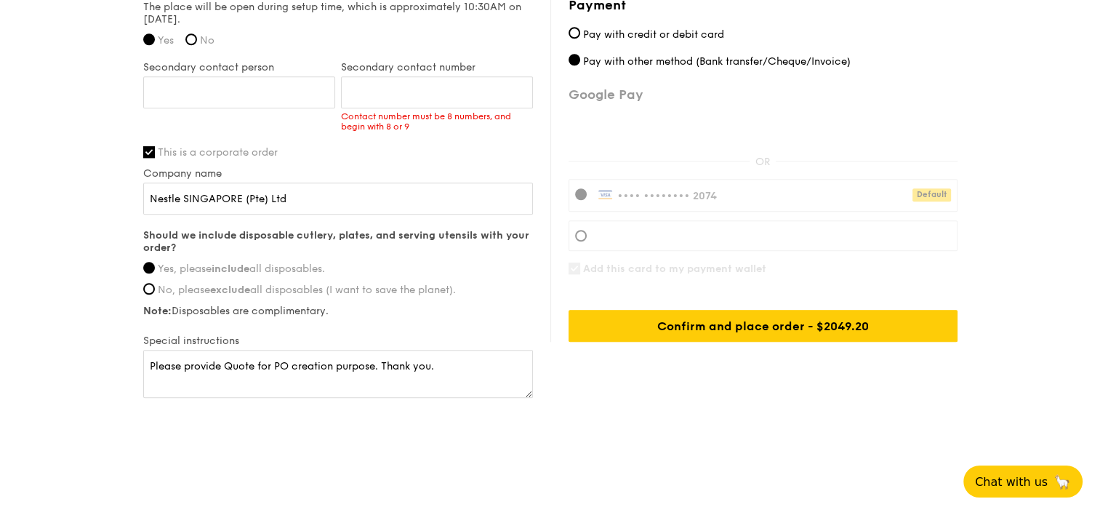
click at [410, 162] on div "First name [PERSON_NAME] Last name Chow Email address [EMAIL_ADDRESS][DOMAIN_NA…" at bounding box center [338, 46] width 390 height 709
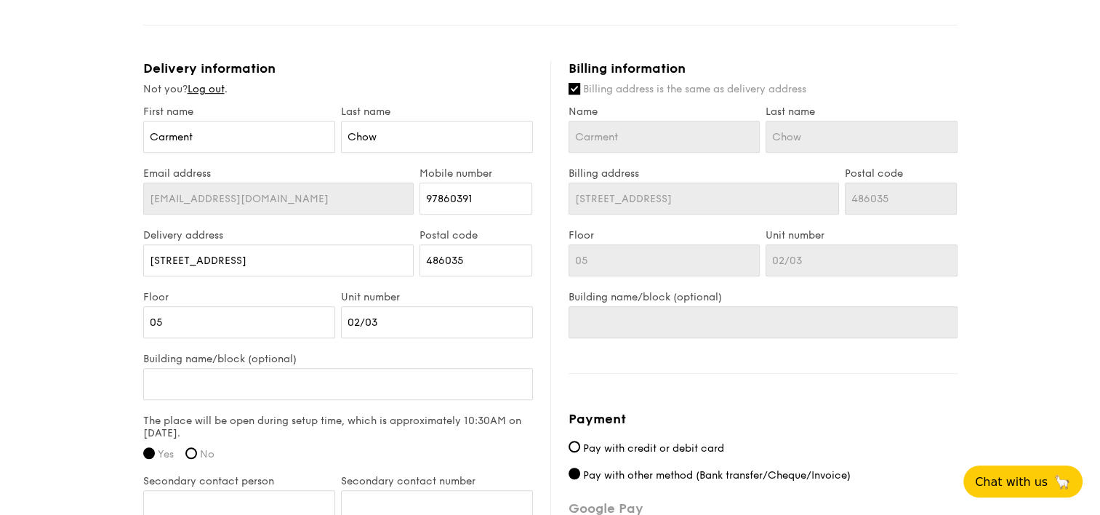
scroll to position [760, 0]
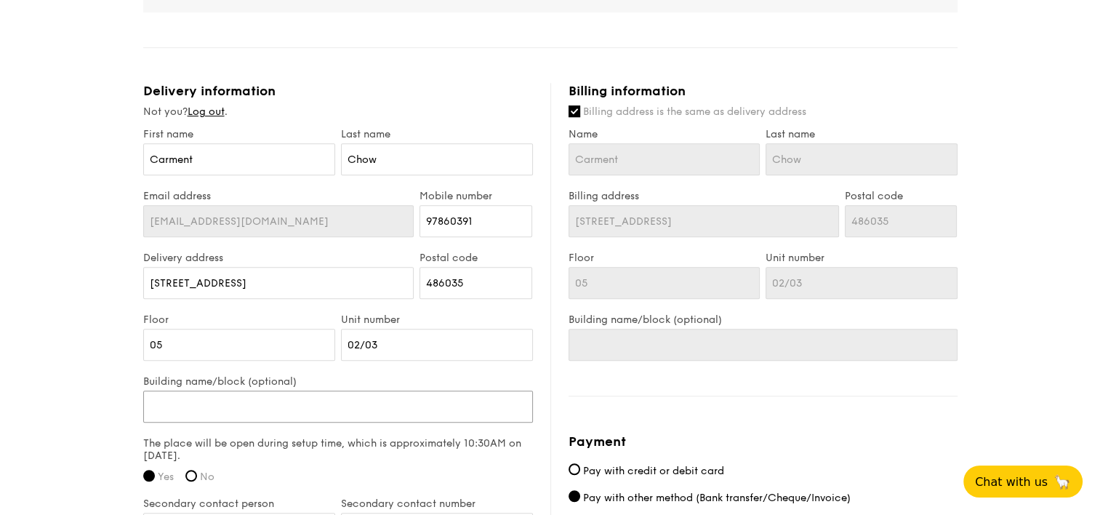
click at [234, 395] on input "Building name/block (optional)" at bounding box center [338, 406] width 390 height 32
click at [323, 406] on input "Building name/block (optional)" at bounding box center [338, 406] width 390 height 32
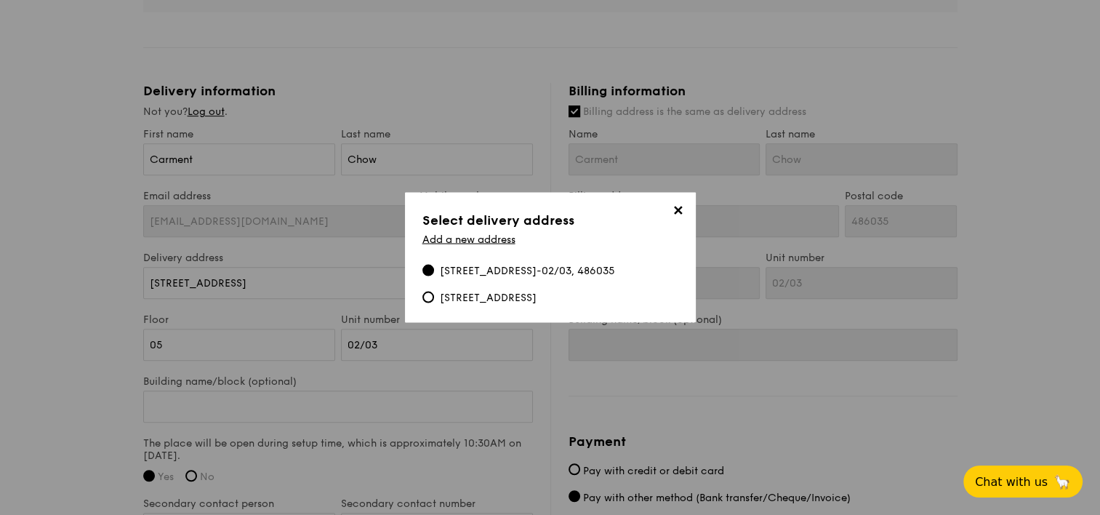
click at [683, 203] on span "✕" at bounding box center [678, 213] width 20 height 20
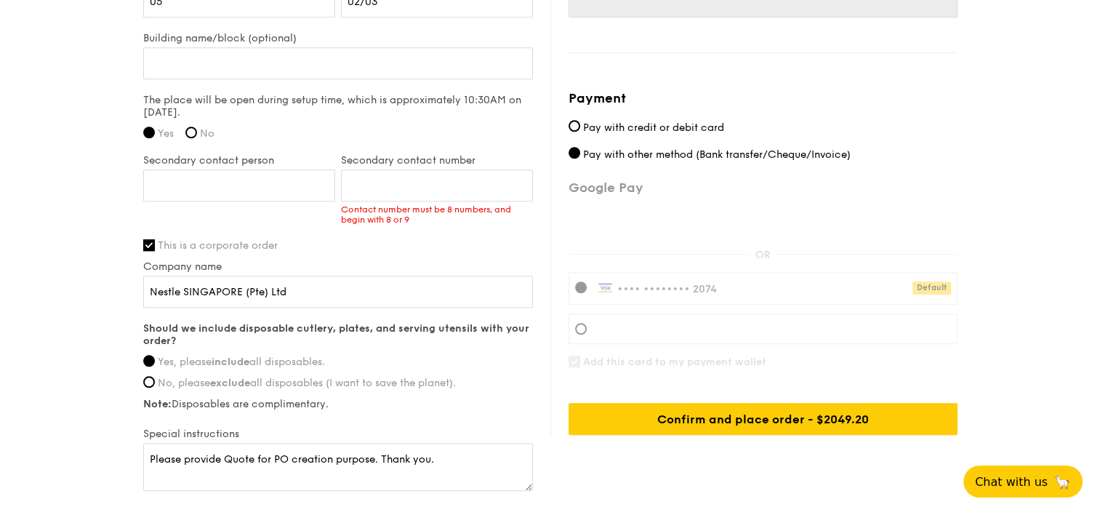
scroll to position [1196, 0]
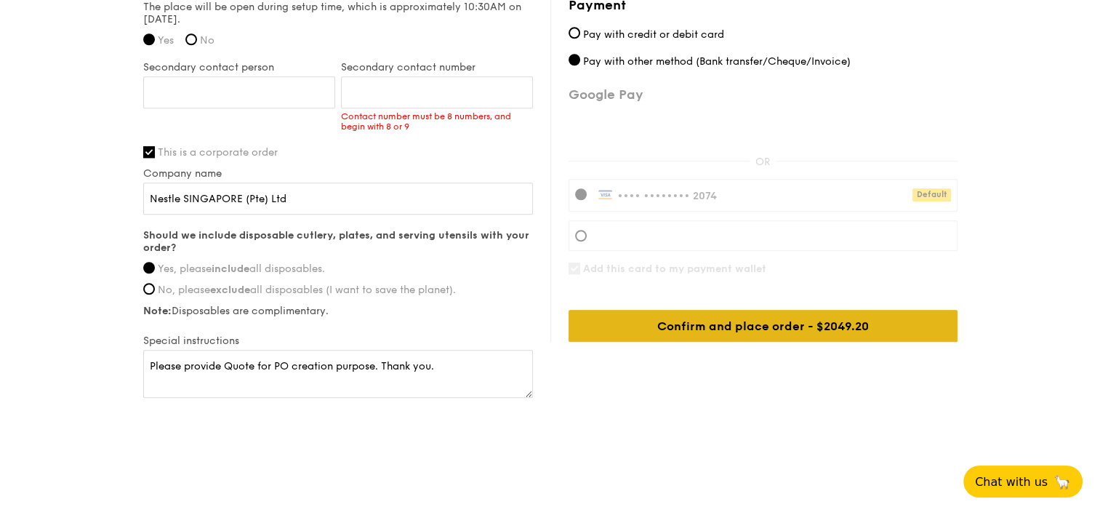
click at [767, 320] on div "Confirm and place order - $2049.20" at bounding box center [762, 326] width 389 height 32
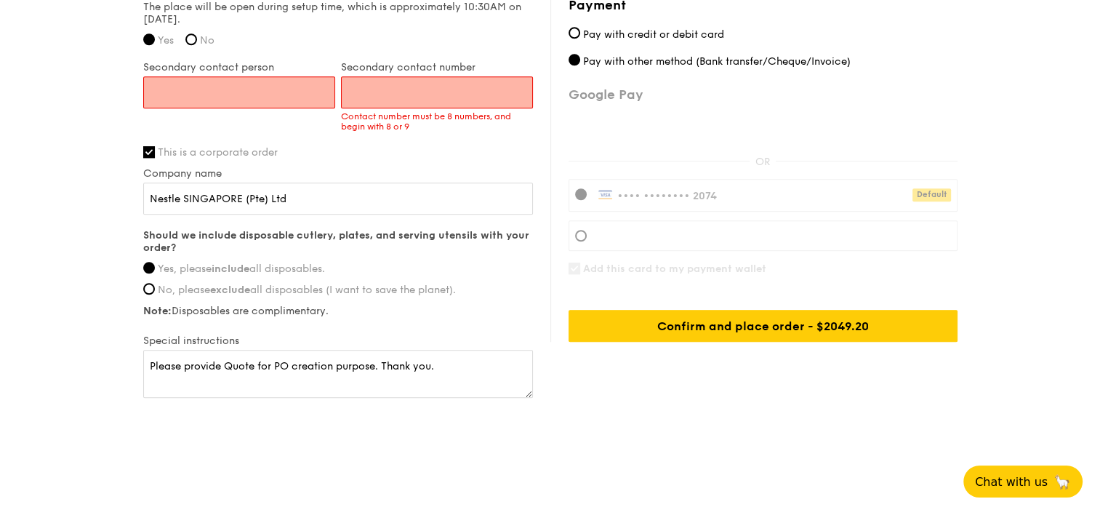
click at [302, 89] on input "Secondary contact person" at bounding box center [239, 92] width 192 height 32
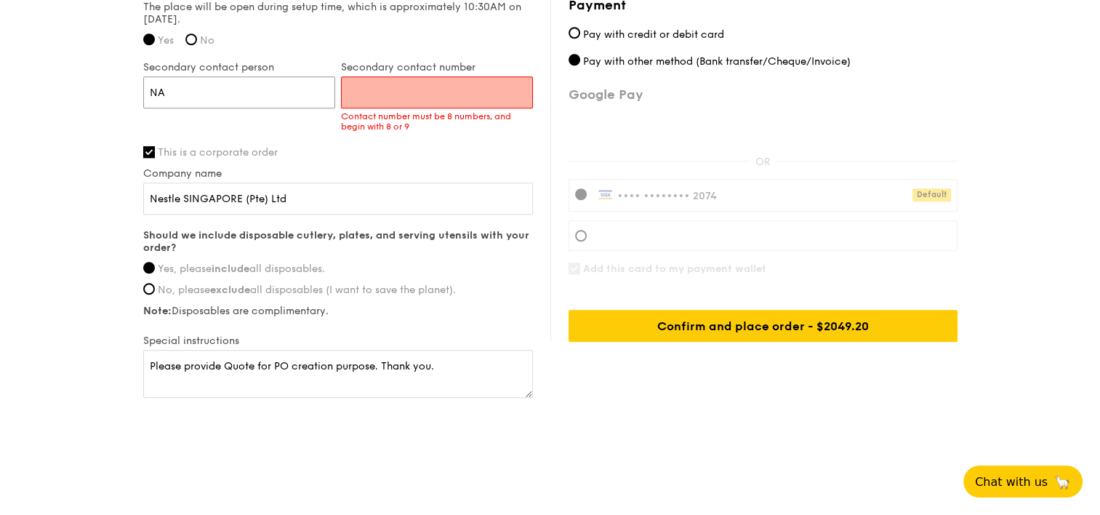
type input "NA"
click at [267, 37] on div "The place will be open during setup time, which is approximately 10:30AM on [DA…" at bounding box center [338, 28] width 390 height 55
drag, startPoint x: 170, startPoint y: 90, endPoint x: 137, endPoint y: 86, distance: 33.6
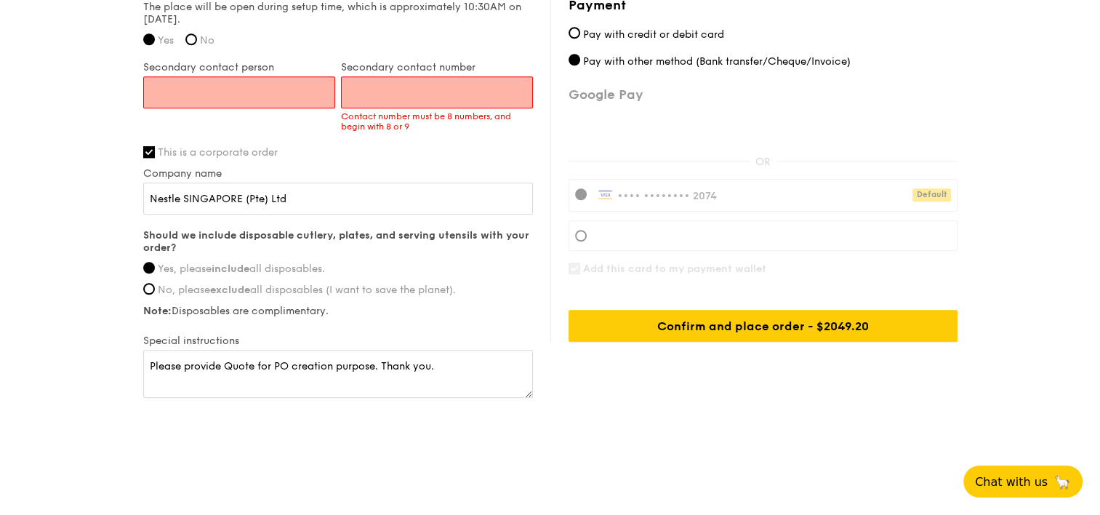
click at [367, 146] on label "This is a corporate order" at bounding box center [338, 152] width 390 height 12
click at [155, 146] on input "This is a corporate order" at bounding box center [149, 152] width 12 height 12
checkbox input "false"
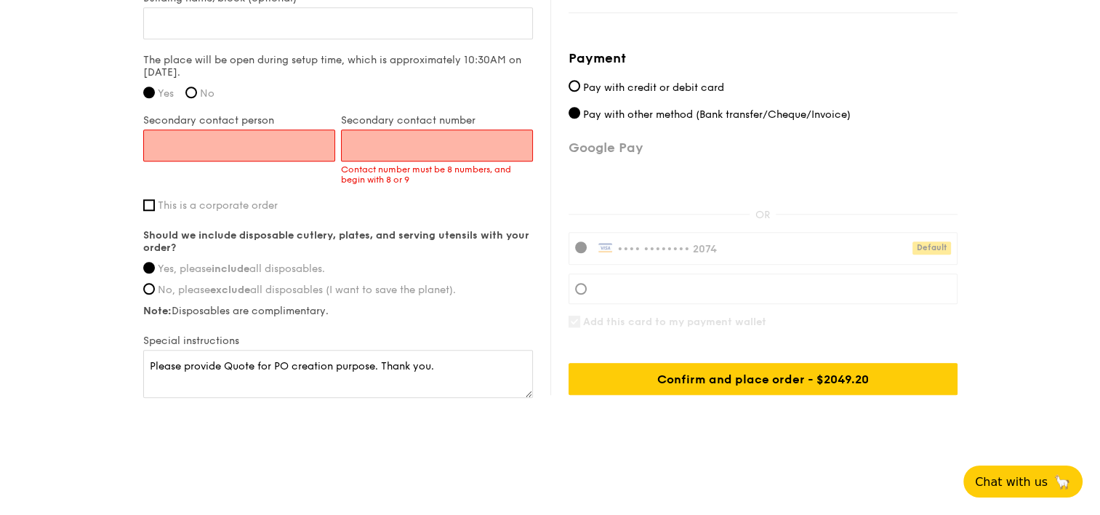
click at [230, 150] on input "Secondary contact person" at bounding box center [239, 145] width 192 height 32
click at [283, 101] on div "The place will be open during setup time, which is approximately 10:30AM on [DA…" at bounding box center [338, 81] width 390 height 55
click at [248, 148] on input "Secondary contact person" at bounding box center [239, 145] width 192 height 32
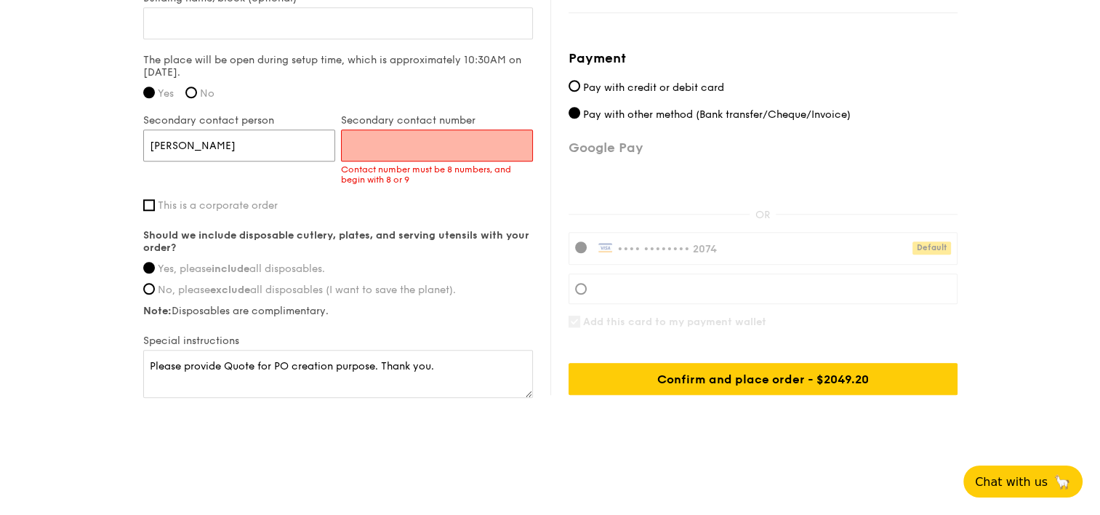
type input "[PERSON_NAME]"
click at [384, 142] on input "Secondary contact number" at bounding box center [437, 145] width 192 height 32
type input "97209732"
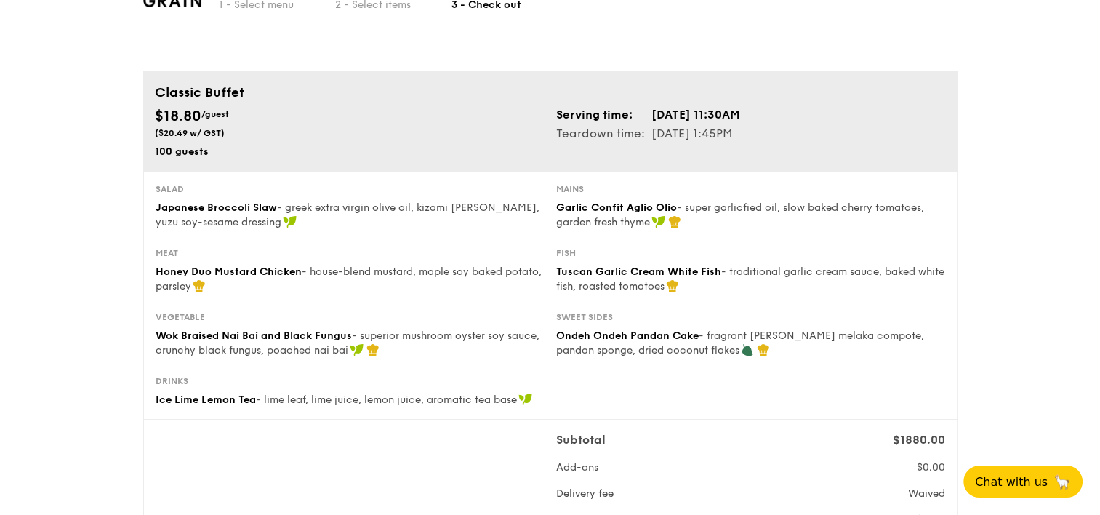
scroll to position [0, 0]
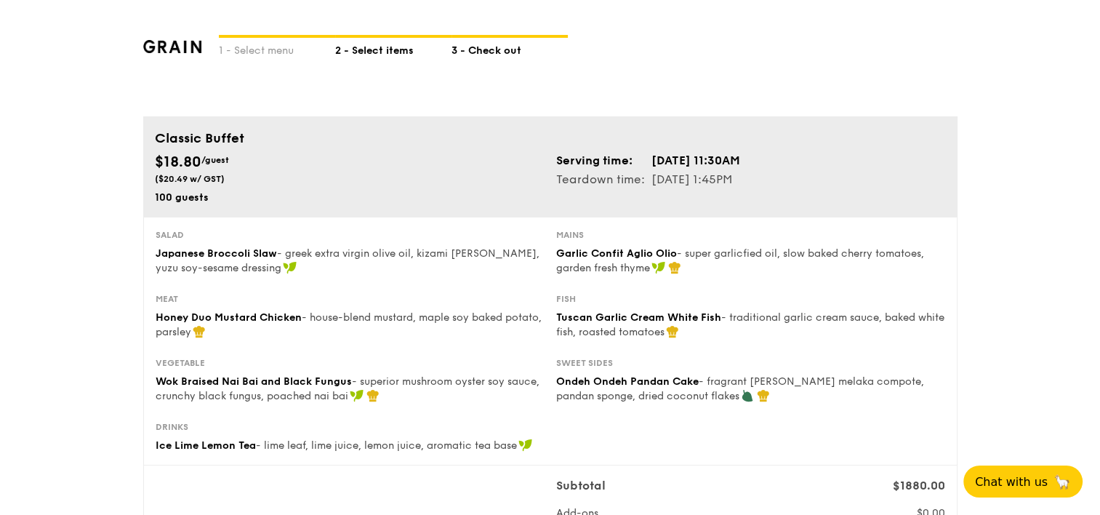
click at [363, 52] on div "2 - Select items" at bounding box center [393, 48] width 116 height 20
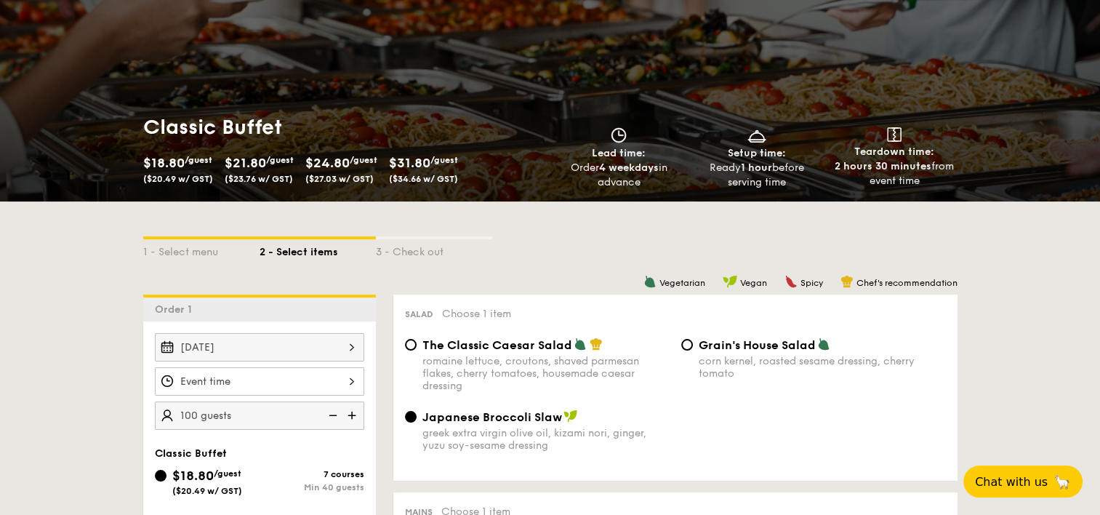
scroll to position [291, 0]
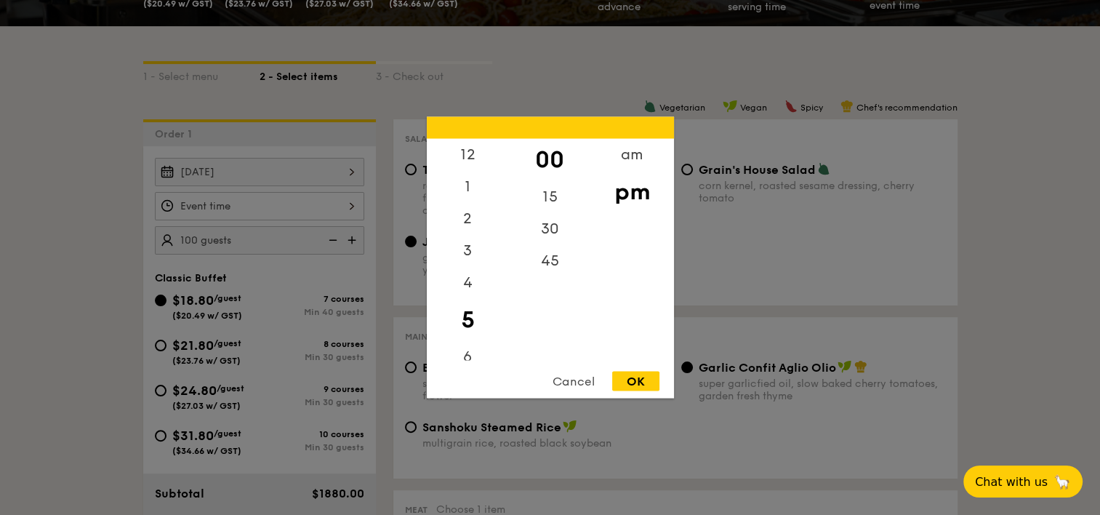
click at [352, 201] on div "12 1 2 3 4 5 6 7 8 9 10 11 00 15 30 45 am pm Cancel OK" at bounding box center [259, 206] width 209 height 28
click at [634, 148] on div "am" at bounding box center [632, 160] width 82 height 42
click at [475, 349] on div "11" at bounding box center [468, 349] width 82 height 42
click at [558, 230] on div "30" at bounding box center [550, 234] width 82 height 42
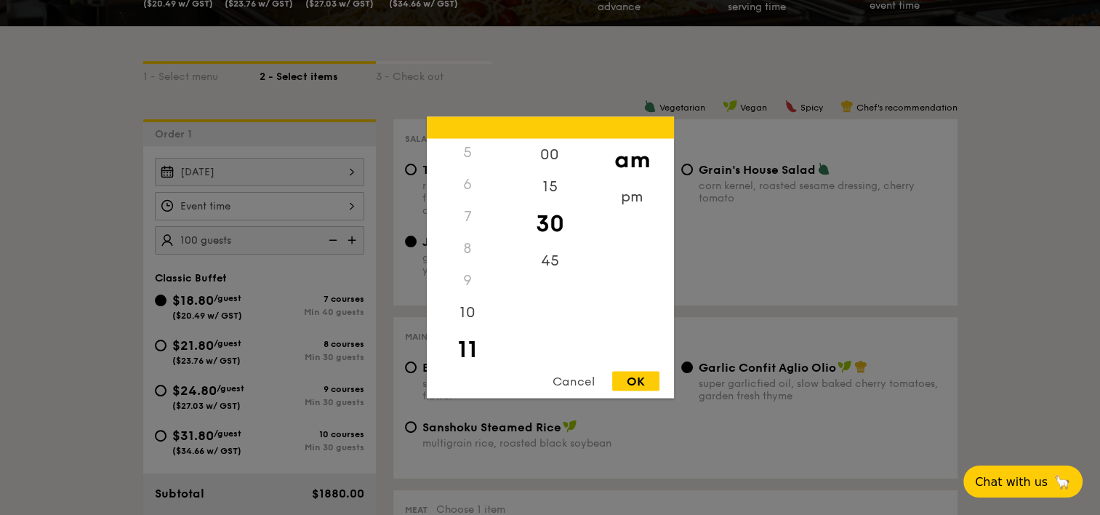
click at [634, 384] on div "OK" at bounding box center [635, 381] width 47 height 20
type input "11:30AM"
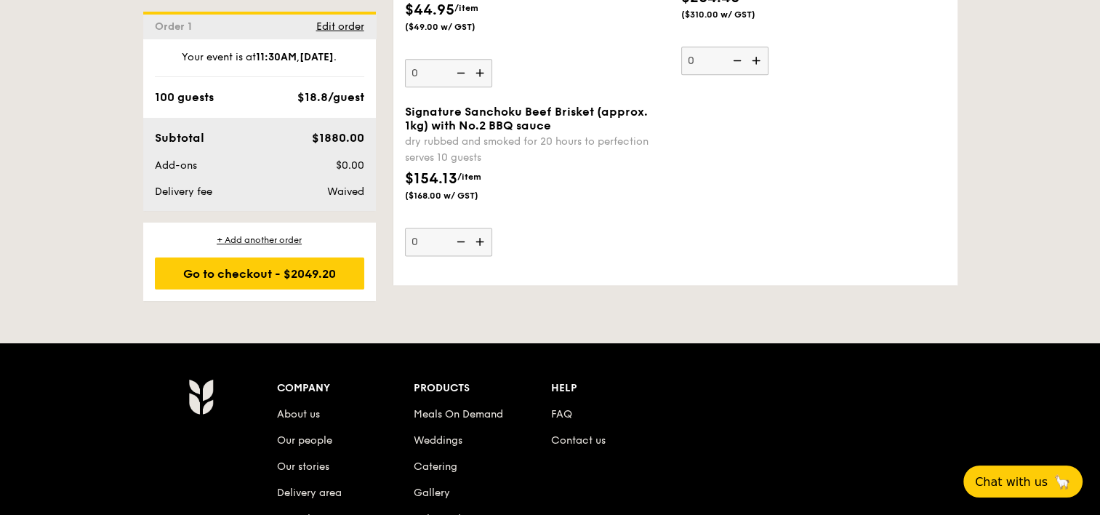
scroll to position [1672, 0]
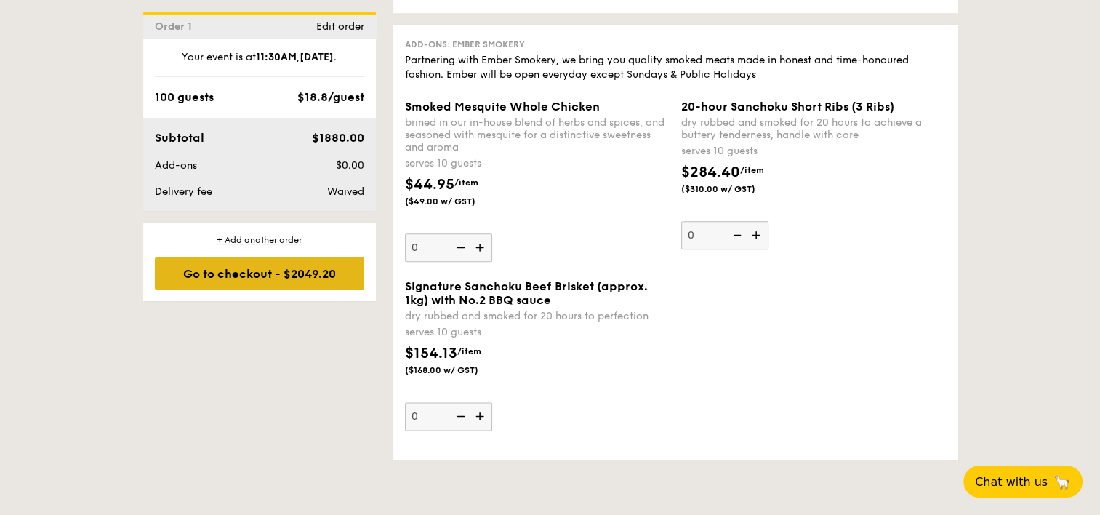
click at [342, 281] on div "Go to checkout - $2049.20" at bounding box center [259, 273] width 209 height 32
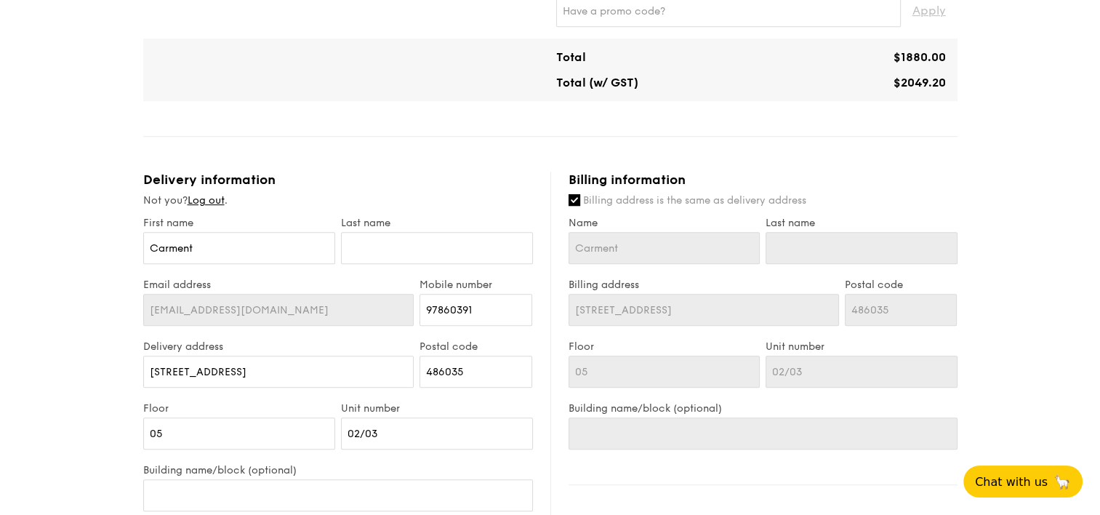
scroll to position [799, 0]
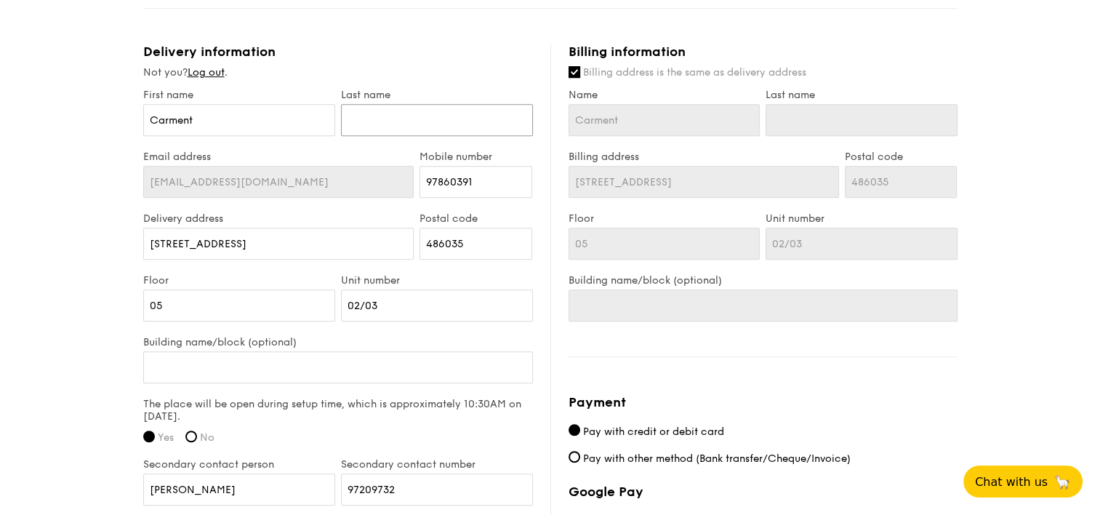
click at [416, 116] on input "text" at bounding box center [437, 120] width 192 height 32
type input "Chow"
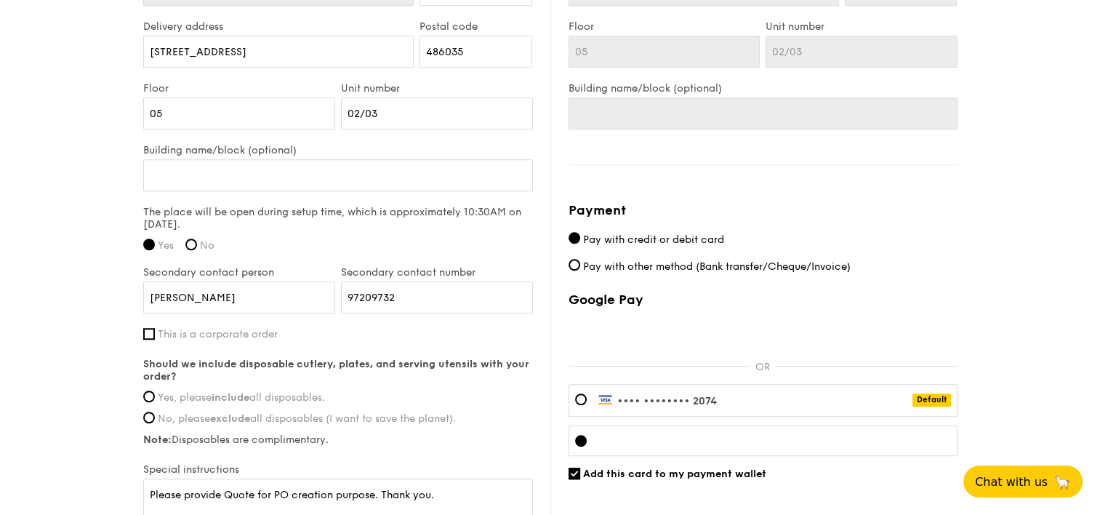
scroll to position [1064, 0]
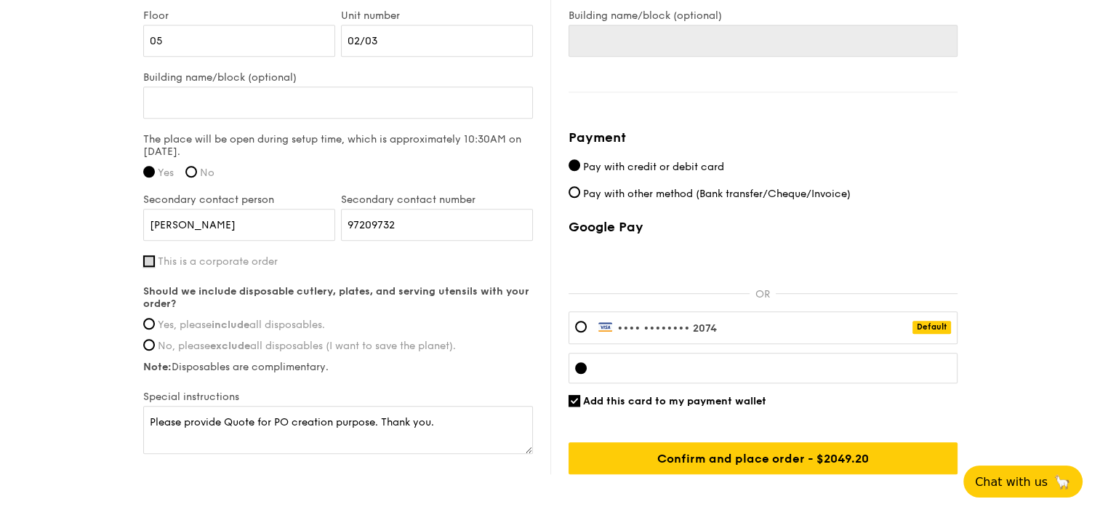
click at [148, 261] on input "This is a corporate order" at bounding box center [149, 261] width 12 height 12
checkbox input "true"
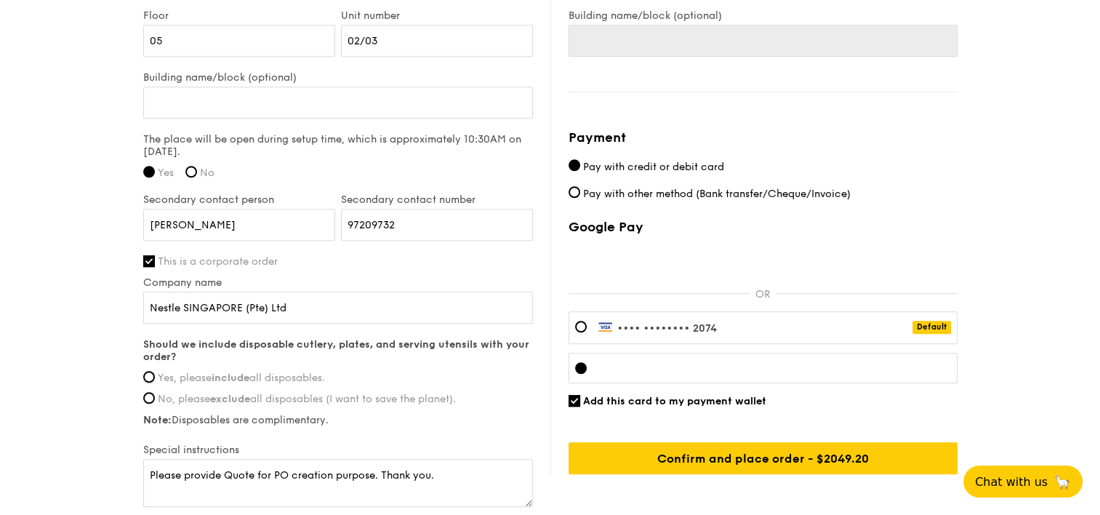
click at [154, 376] on input "Yes, please include all disposables." at bounding box center [149, 377] width 12 height 12
radio input "true"
click at [573, 192] on input "Pay with other method (Bank transfer/Cheque/Invoice)" at bounding box center [574, 192] width 12 height 12
radio input "true"
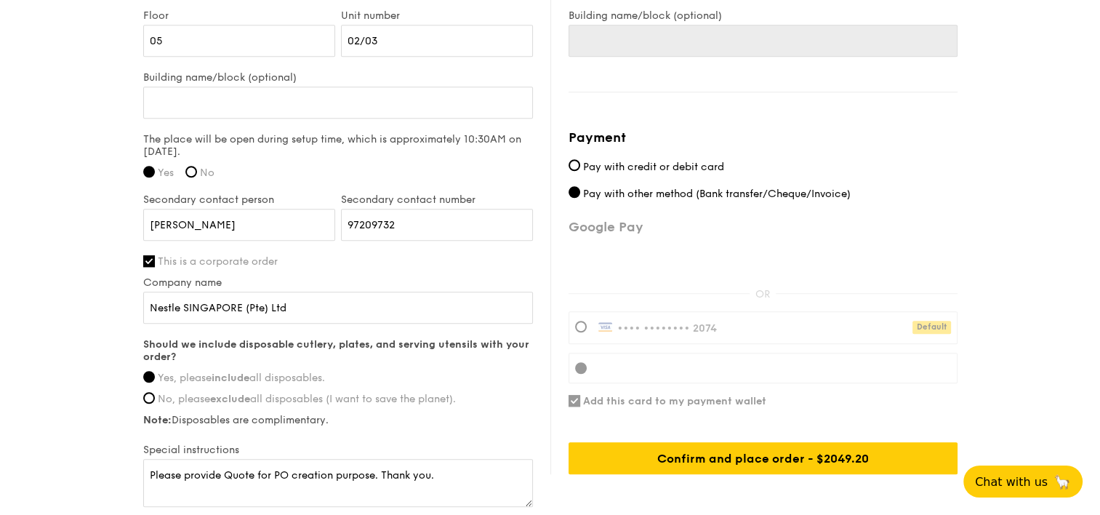
click at [571, 398] on div "Payment Pay with credit or debit card Pay with other method (Bank transfer/Cheq…" at bounding box center [762, 300] width 389 height 347
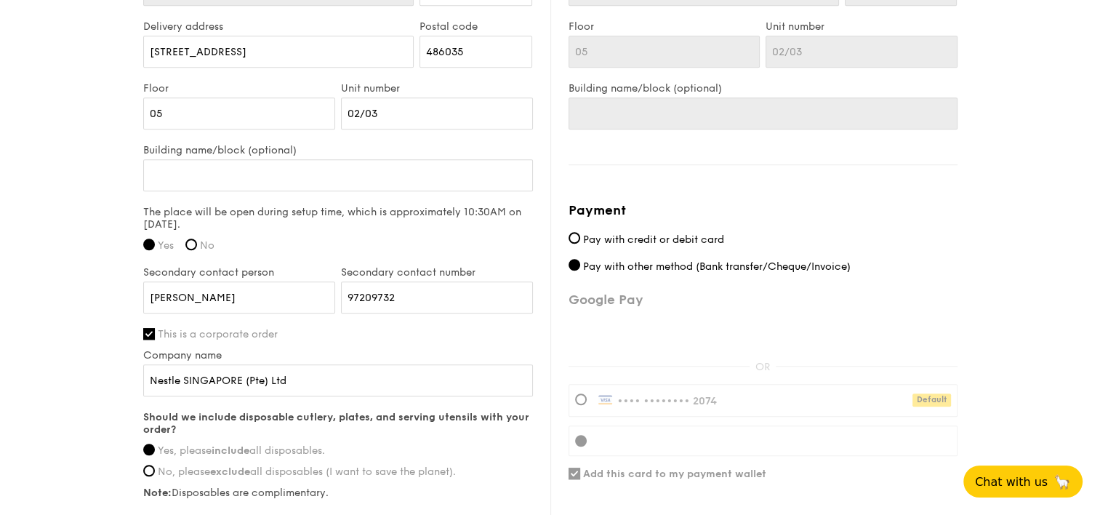
scroll to position [1172, 0]
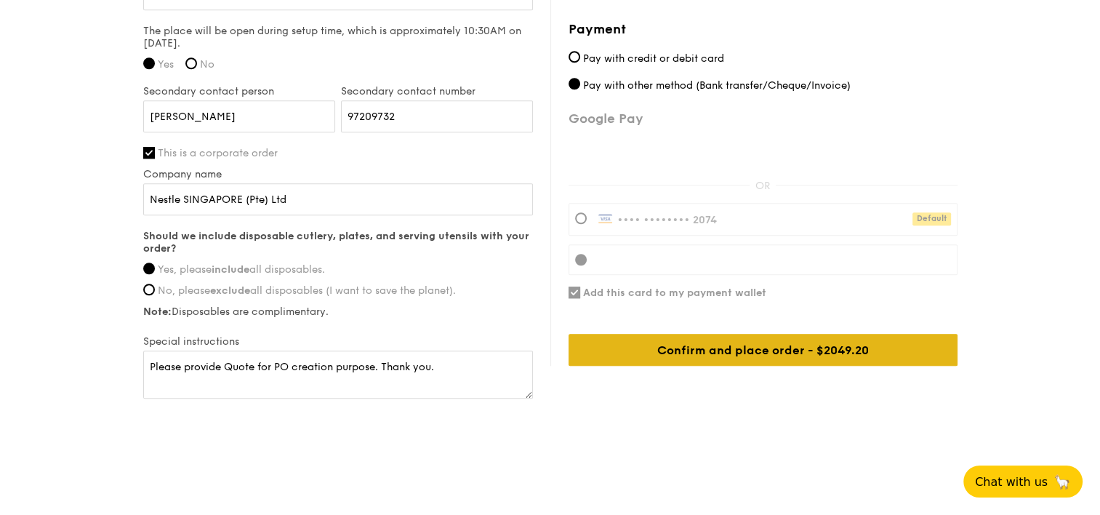
click at [740, 343] on div "Confirm and place order - $2049.20" at bounding box center [762, 350] width 389 height 32
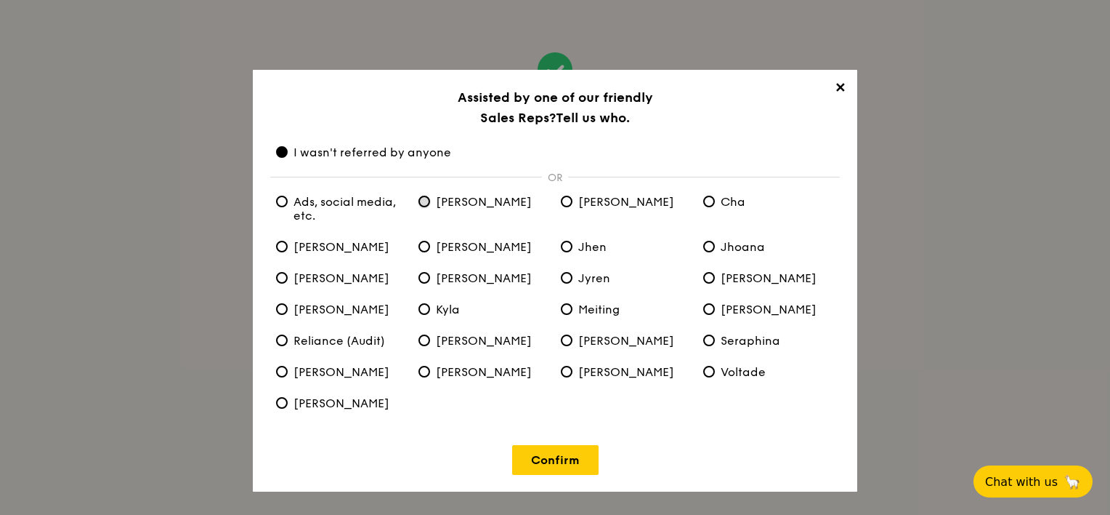
click at [422, 200] on input "[PERSON_NAME]" at bounding box center [425, 201] width 12 height 12
radio input "true"
click at [287, 148] on span "I wasn't referred by anyone" at bounding box center [363, 152] width 175 height 14
click at [287, 148] on anyone "I wasn't referred by anyone" at bounding box center [282, 152] width 12 height 12
radio anyone "true"
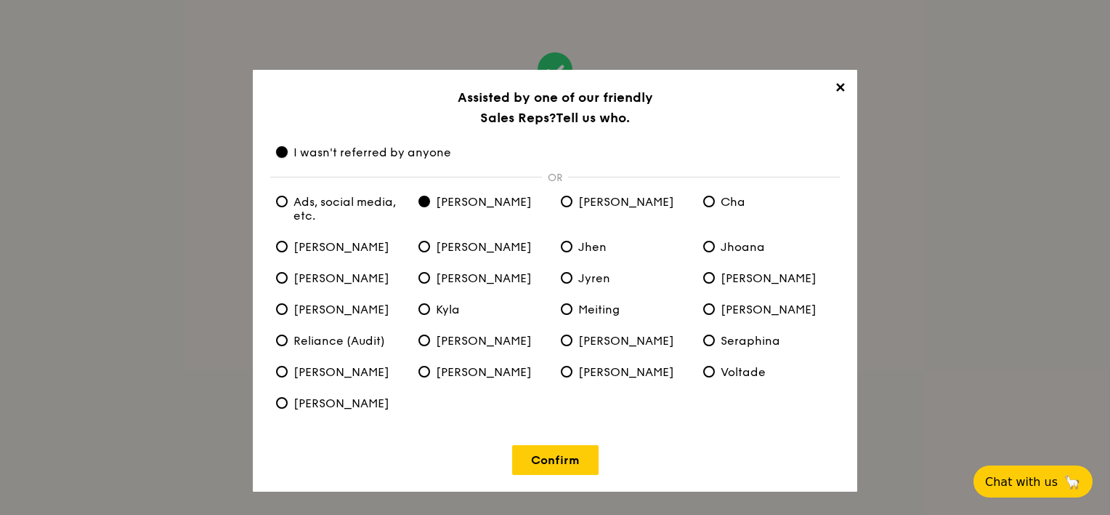
radio input "false"
click at [557, 467] on link "Confirm" at bounding box center [555, 460] width 86 height 30
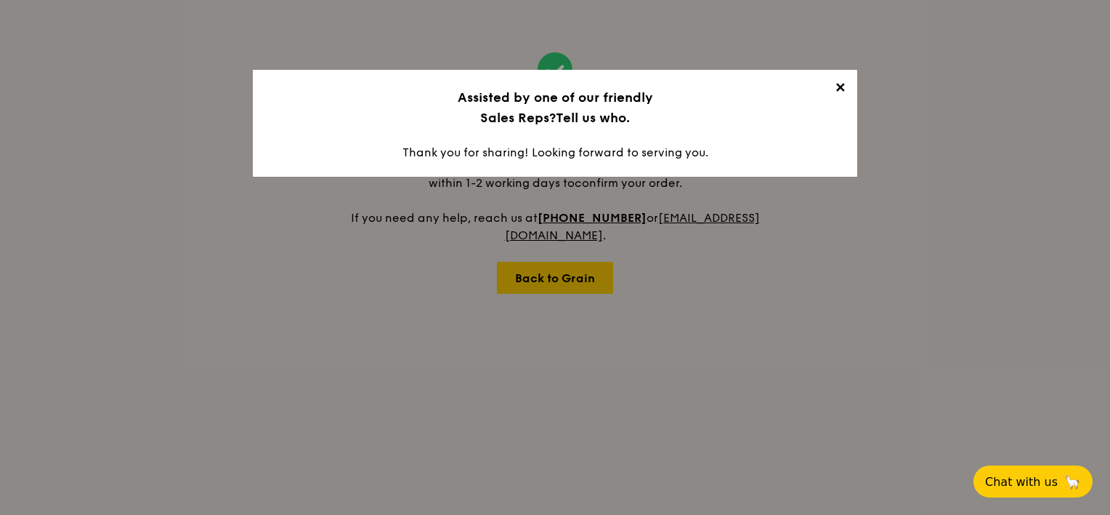
click at [841, 90] on span "✕" at bounding box center [840, 90] width 20 height 20
